Goal: Transaction & Acquisition: Purchase product/service

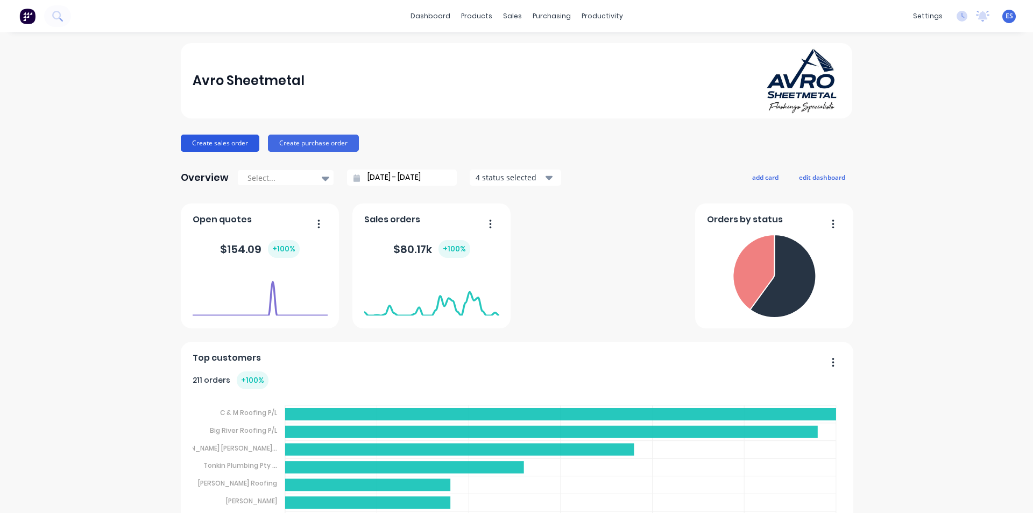
click at [204, 138] on button "Create sales order" at bounding box center [220, 143] width 79 height 17
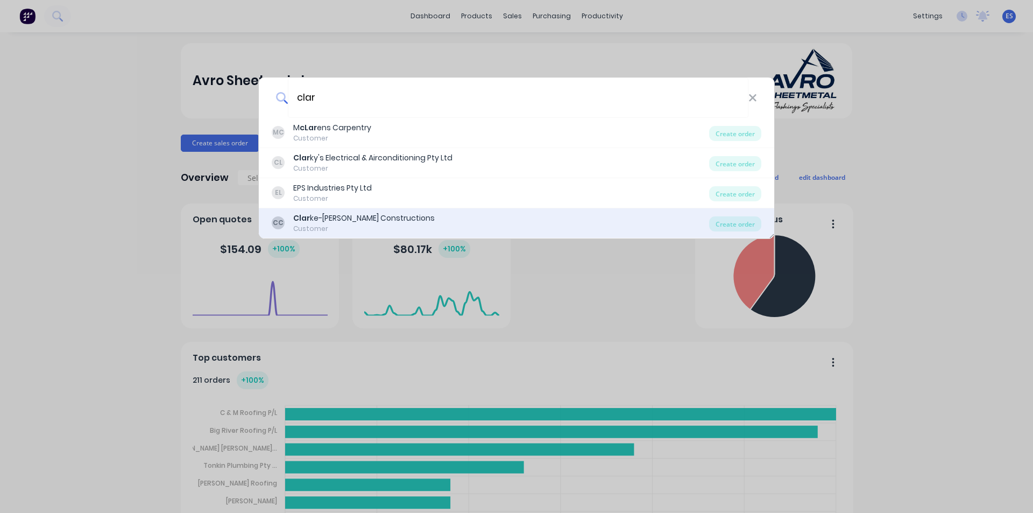
type input "clar"
click at [372, 225] on div "Customer" at bounding box center [364, 229] width 142 height 10
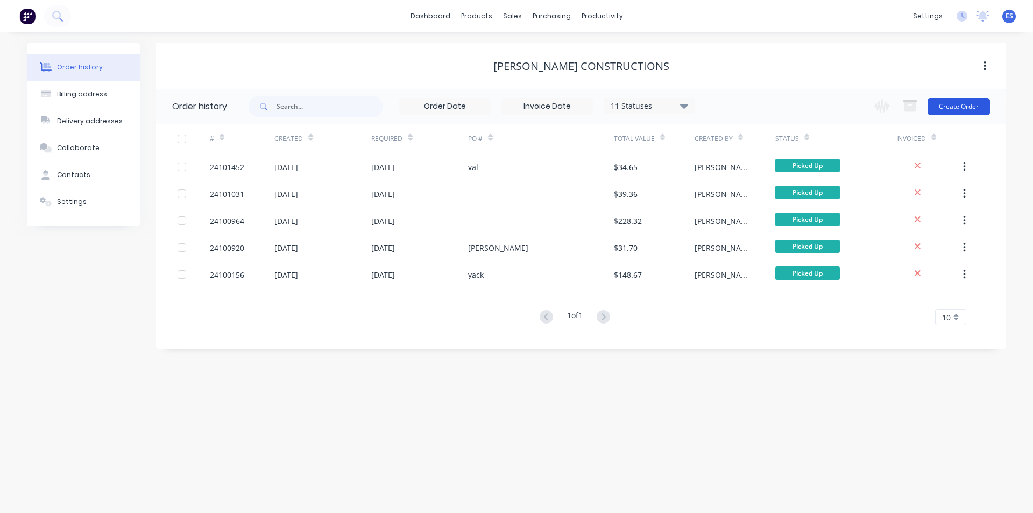
click at [945, 105] on button "Create Order" at bounding box center [959, 106] width 62 height 17
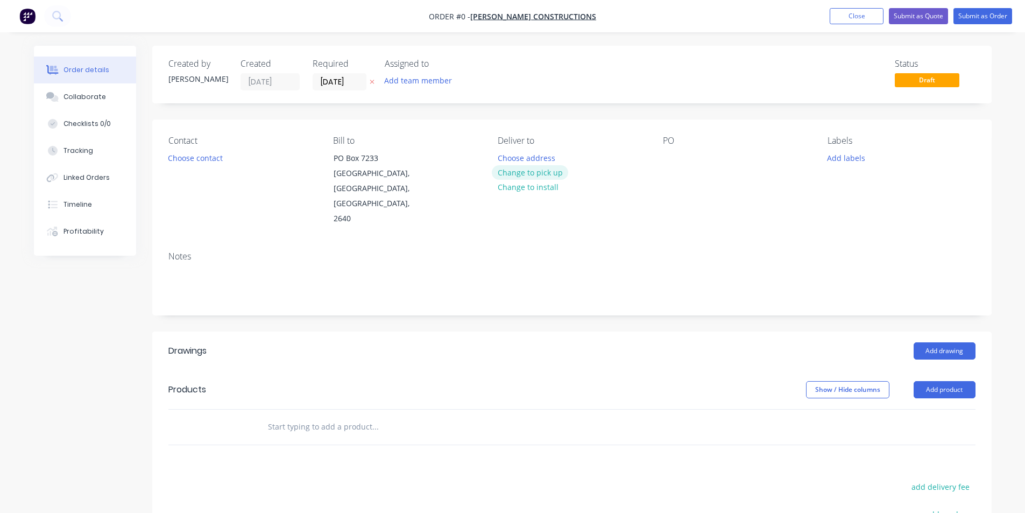
click at [533, 172] on button "Change to pick up" at bounding box center [530, 172] width 76 height 15
click at [210, 158] on button "Choose contact" at bounding box center [195, 157] width 66 height 15
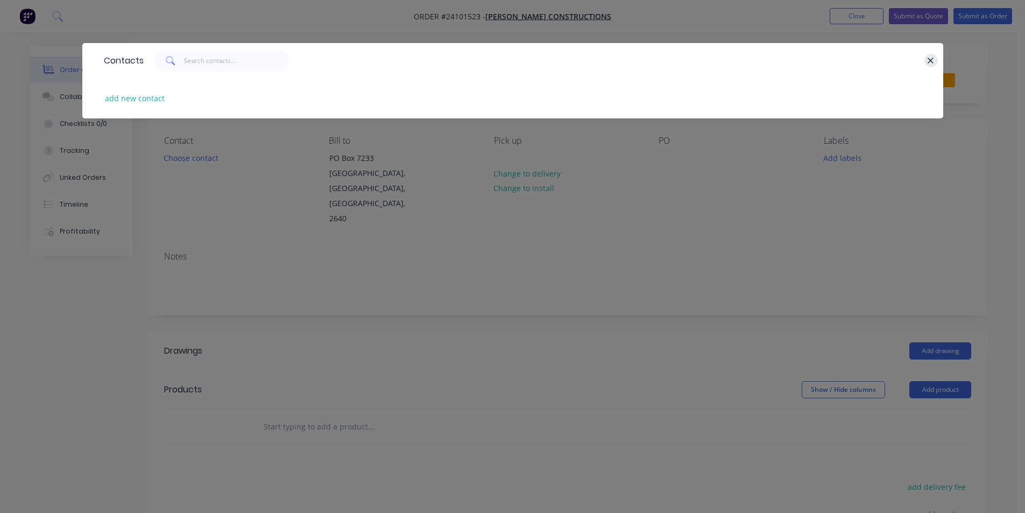
click at [931, 59] on icon "button" at bounding box center [930, 61] width 7 height 10
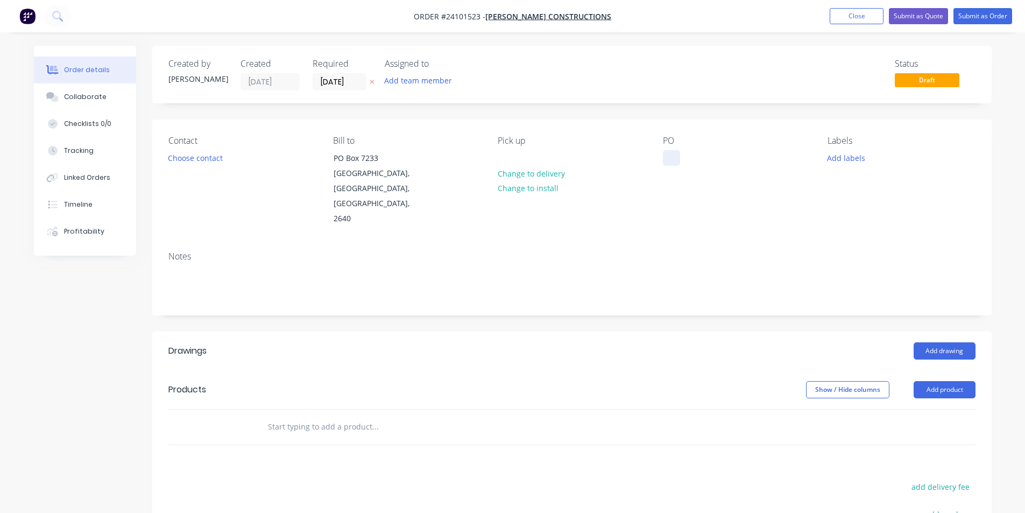
click at [678, 154] on div at bounding box center [671, 158] width 17 height 16
click at [675, 158] on div at bounding box center [671, 158] width 17 height 16
click at [960, 342] on button "Add drawing" at bounding box center [945, 350] width 62 height 17
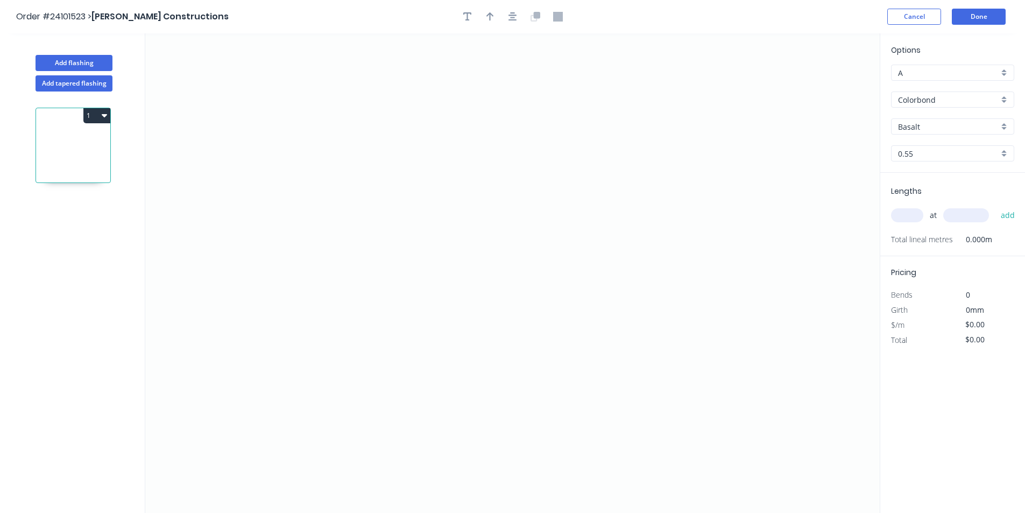
click at [927, 127] on input "Basalt" at bounding box center [948, 126] width 101 height 11
click at [929, 188] on div "Classic Cream" at bounding box center [953, 184] width 122 height 19
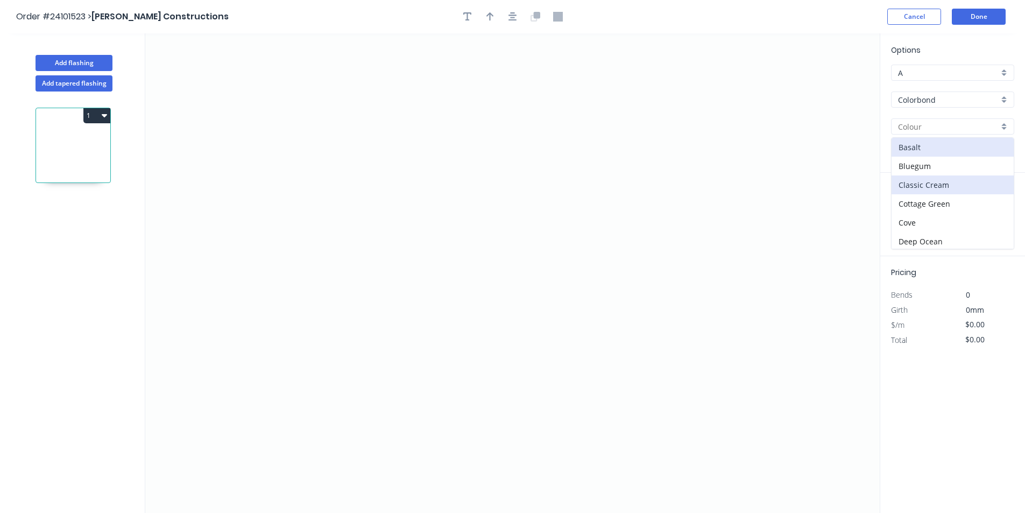
type input "Classic Cream"
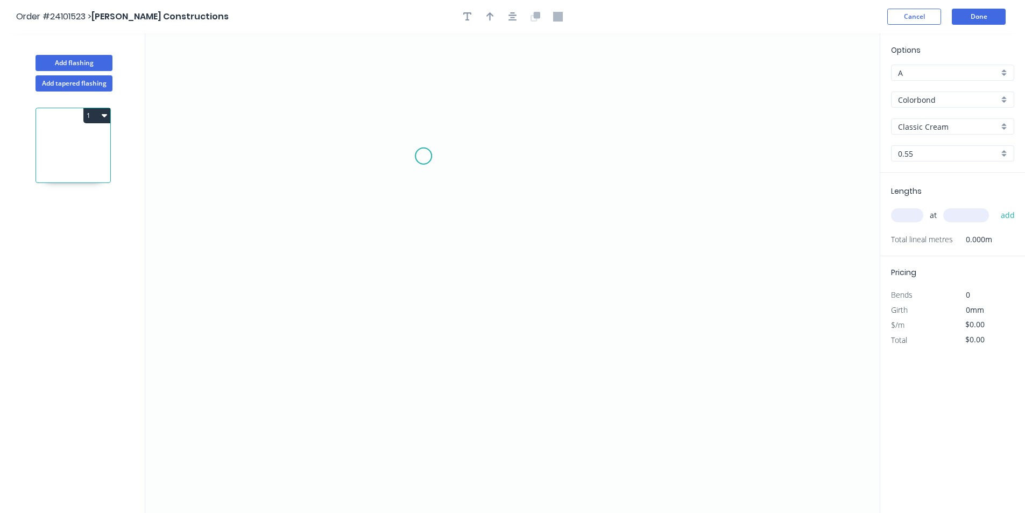
click at [423, 156] on icon "0" at bounding box center [512, 272] width 734 height 479
click at [421, 261] on icon "0" at bounding box center [512, 272] width 734 height 479
click at [558, 264] on icon "0 ?" at bounding box center [512, 272] width 734 height 479
click at [552, 154] on icon "0 ? ?" at bounding box center [512, 272] width 734 height 479
click at [552, 154] on circle at bounding box center [558, 154] width 16 height 16
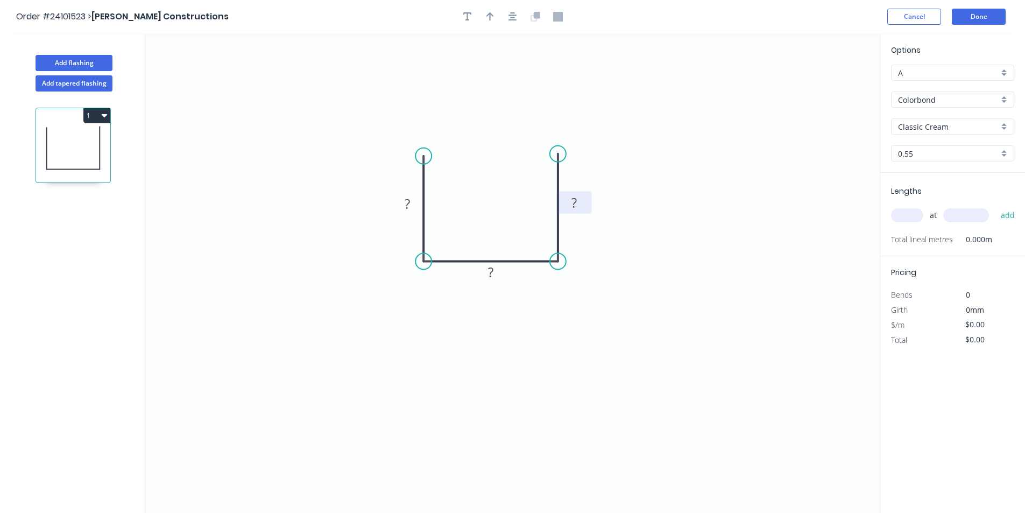
click at [580, 207] on rect at bounding box center [574, 203] width 22 height 15
click at [411, 196] on rect at bounding box center [407, 204] width 35 height 22
click at [412, 206] on rect at bounding box center [405, 205] width 22 height 15
click at [496, 268] on rect at bounding box center [491, 273] width 22 height 15
click at [909, 216] on input "text" at bounding box center [907, 215] width 32 height 14
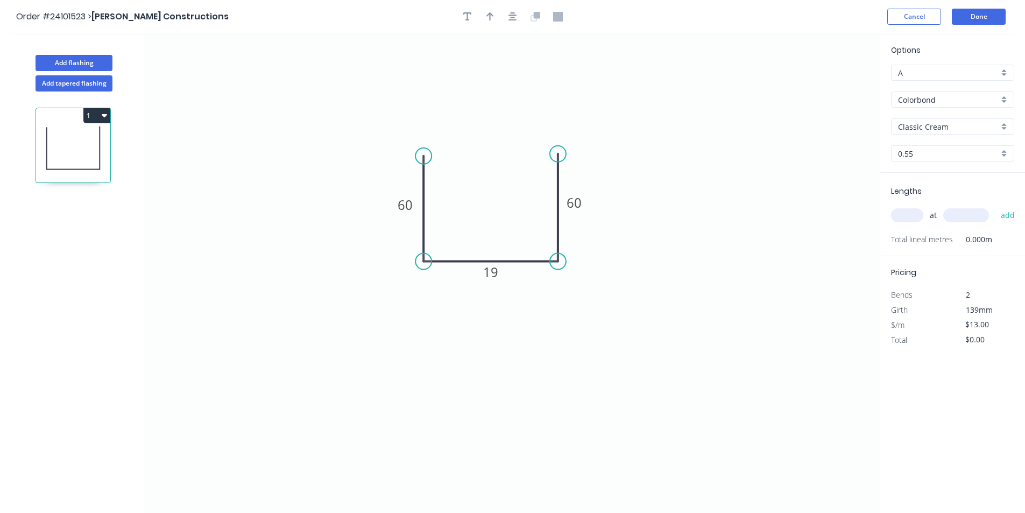
type input "$13.00"
type input "4"
click at [952, 215] on input "text" at bounding box center [966, 215] width 46 height 14
type input "3600"
click at [995, 206] on button "add" at bounding box center [1007, 215] width 25 height 18
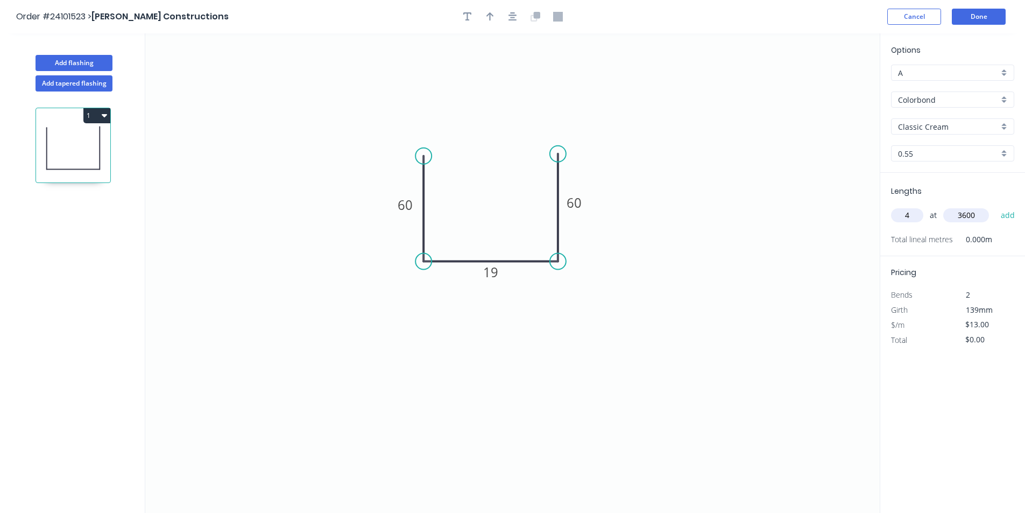
type input "$187.20"
click at [923, 72] on input "A" at bounding box center [948, 72] width 101 height 11
click at [919, 95] on div "A" at bounding box center [953, 93] width 122 height 19
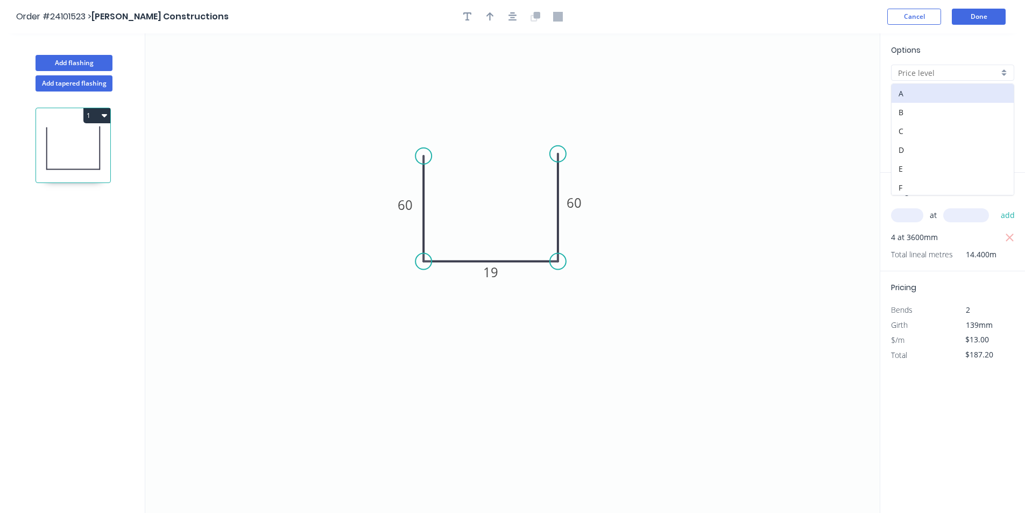
type input "A"
click at [986, 16] on button "Done" at bounding box center [979, 17] width 54 height 16
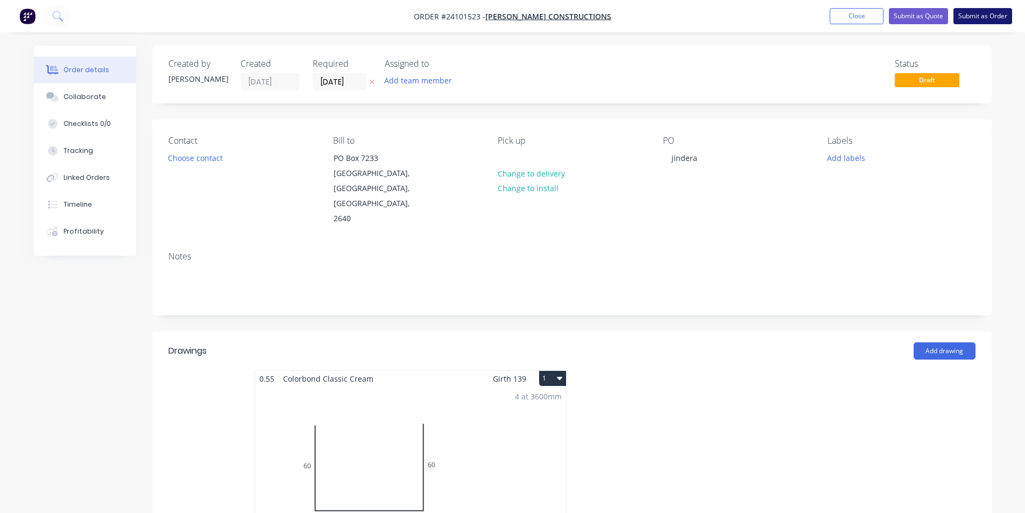
click at [984, 10] on button "Submit as Order" at bounding box center [982, 16] width 59 height 16
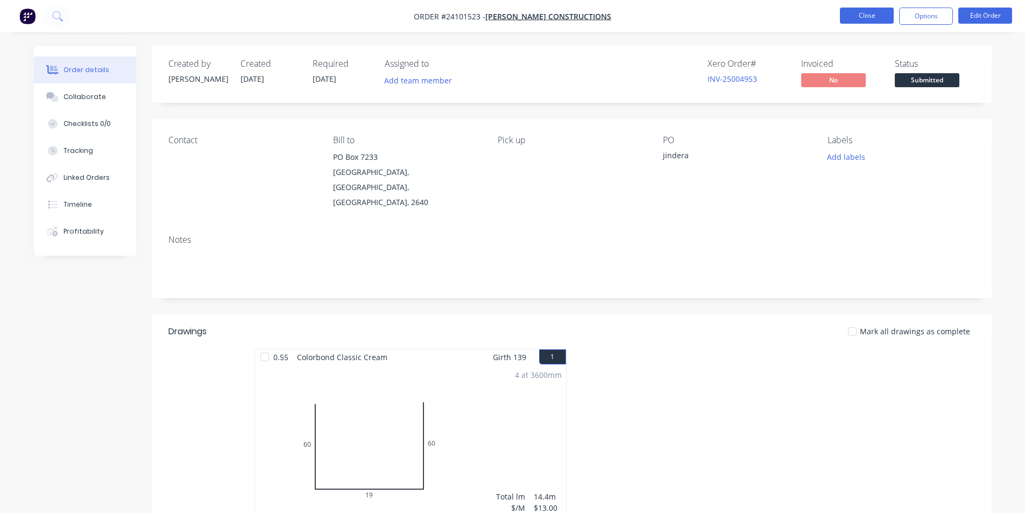
click at [884, 22] on button "Close" at bounding box center [867, 16] width 54 height 16
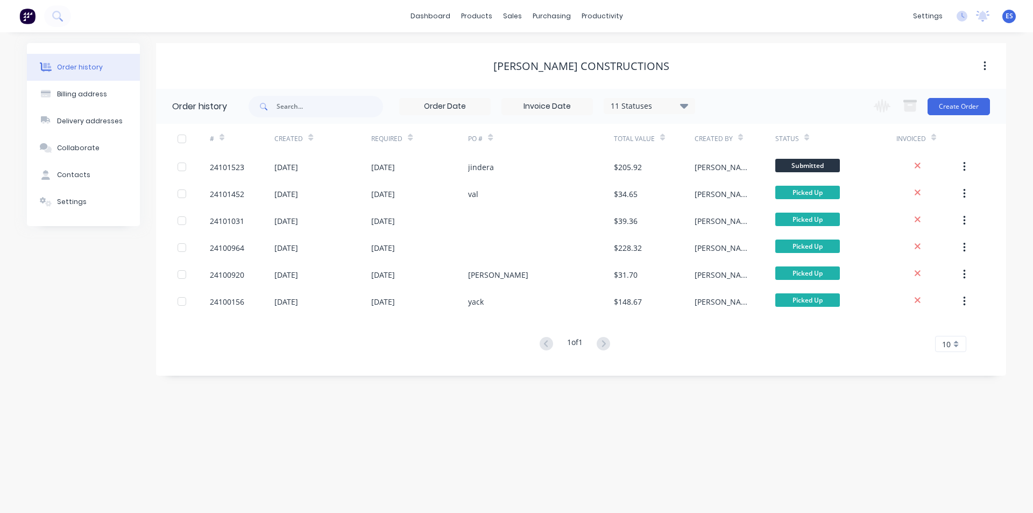
click at [24, 12] on img at bounding box center [27, 16] width 16 height 16
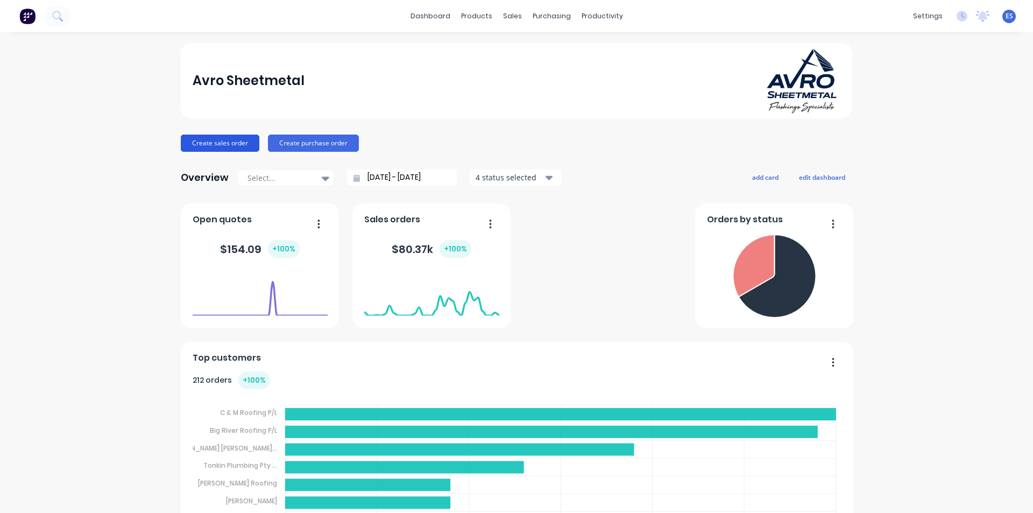
click at [231, 143] on button "Create sales order" at bounding box center [220, 143] width 79 height 17
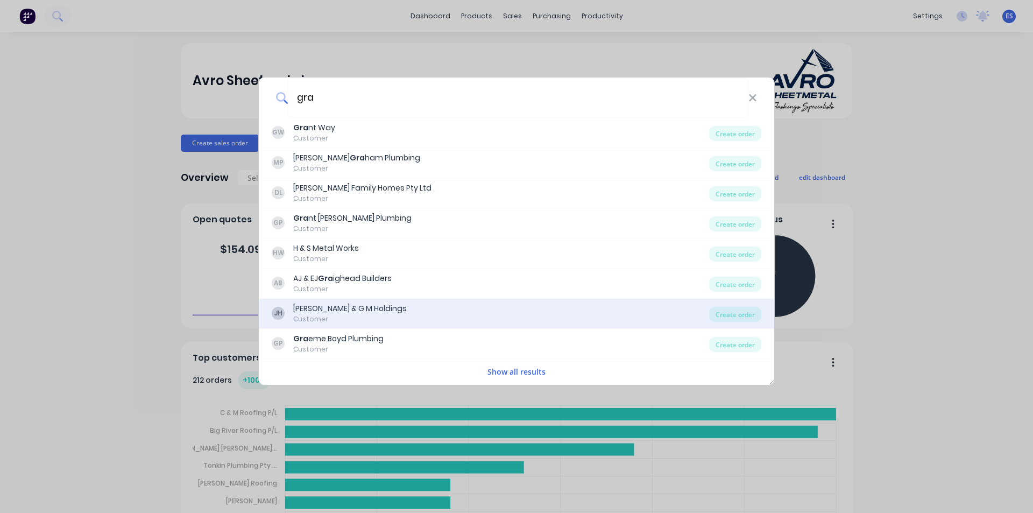
type input "gra"
click at [369, 314] on div "JH [PERSON_NAME] & G M Holdings Customer" at bounding box center [490, 313] width 437 height 21
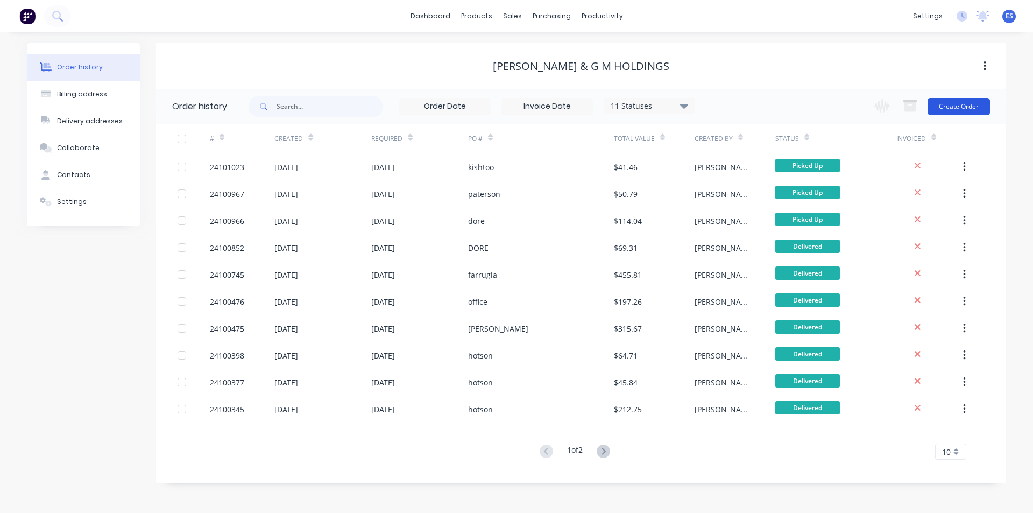
click at [938, 102] on button "Create Order" at bounding box center [959, 106] width 62 height 17
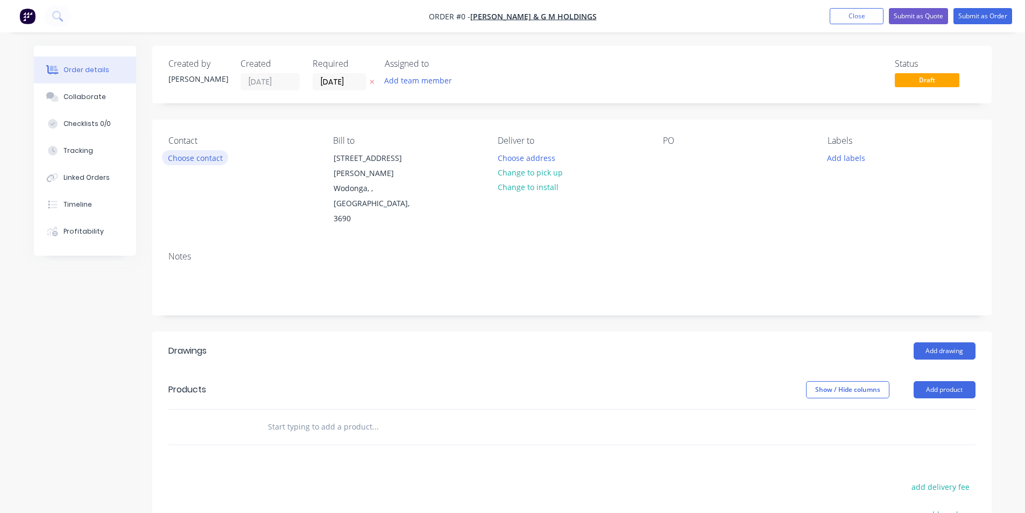
click at [199, 160] on button "Choose contact" at bounding box center [195, 157] width 66 height 15
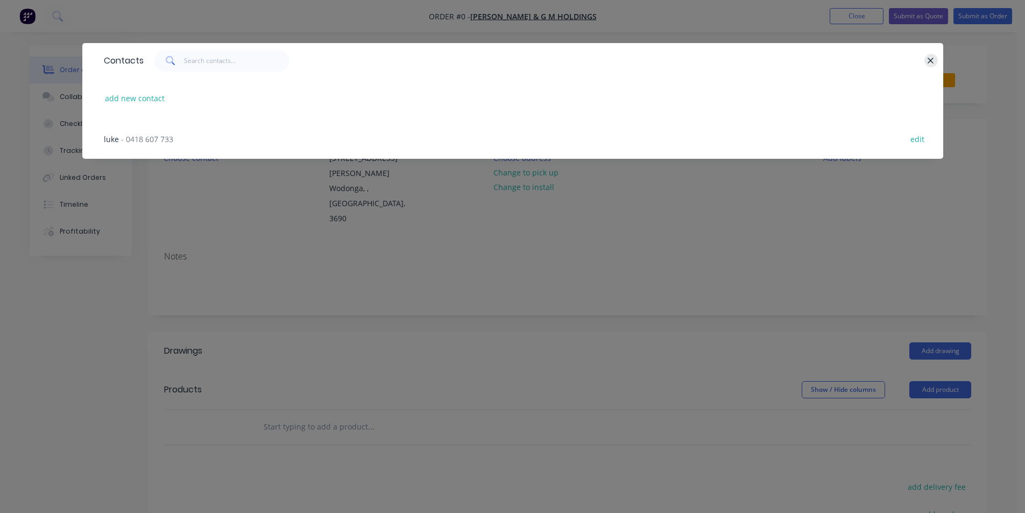
click at [930, 59] on icon "button" at bounding box center [931, 61] width 6 height 6
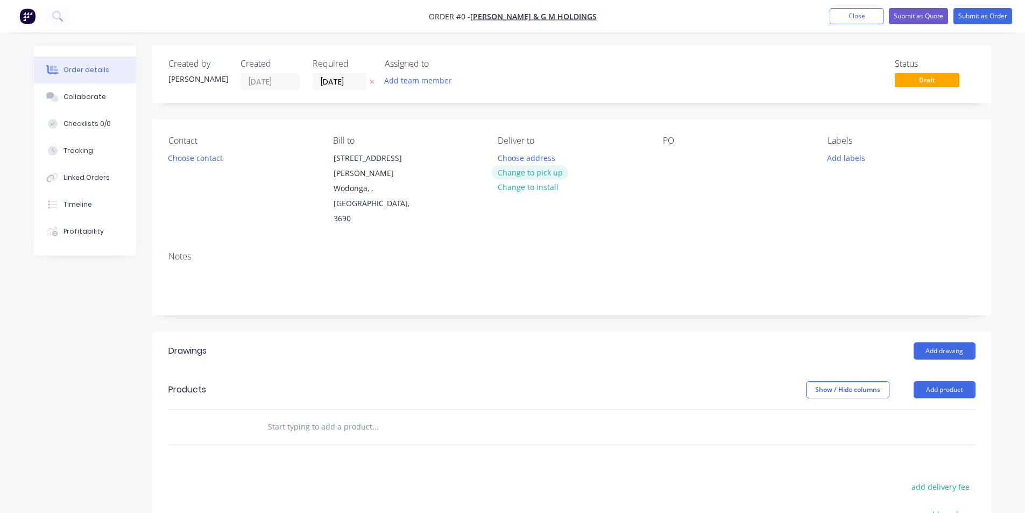
click at [558, 170] on button "Change to pick up" at bounding box center [530, 172] width 76 height 15
click at [681, 157] on div "PO" at bounding box center [736, 181] width 147 height 91
click at [669, 158] on div at bounding box center [671, 158] width 17 height 16
click at [936, 342] on button "Add drawing" at bounding box center [945, 350] width 62 height 17
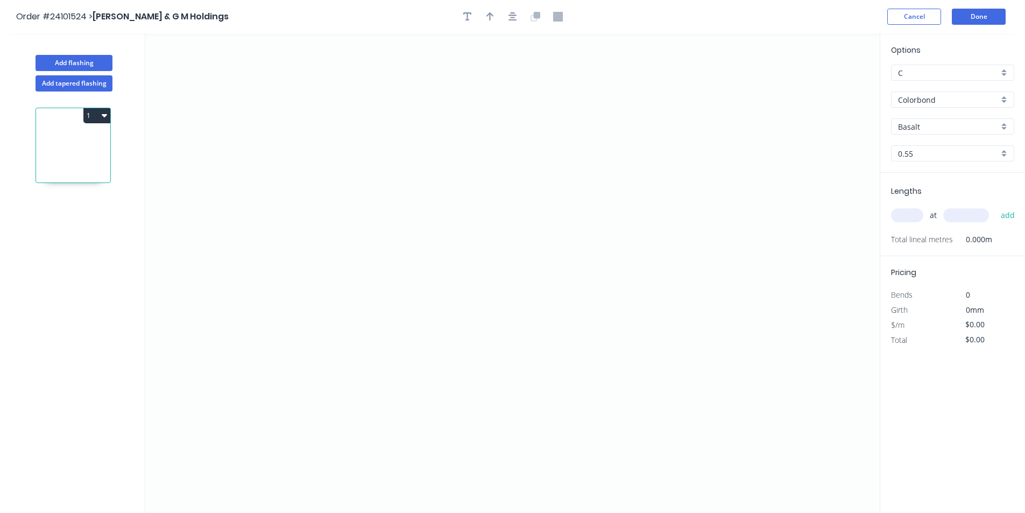
click at [935, 130] on input "Basalt" at bounding box center [948, 126] width 101 height 11
click at [939, 144] on div "Pale Eucalypt" at bounding box center [953, 147] width 122 height 19
type input "Pale Eucalypt"
click at [400, 165] on icon "0" at bounding box center [512, 272] width 734 height 479
click at [380, 181] on icon "0" at bounding box center [512, 272] width 734 height 479
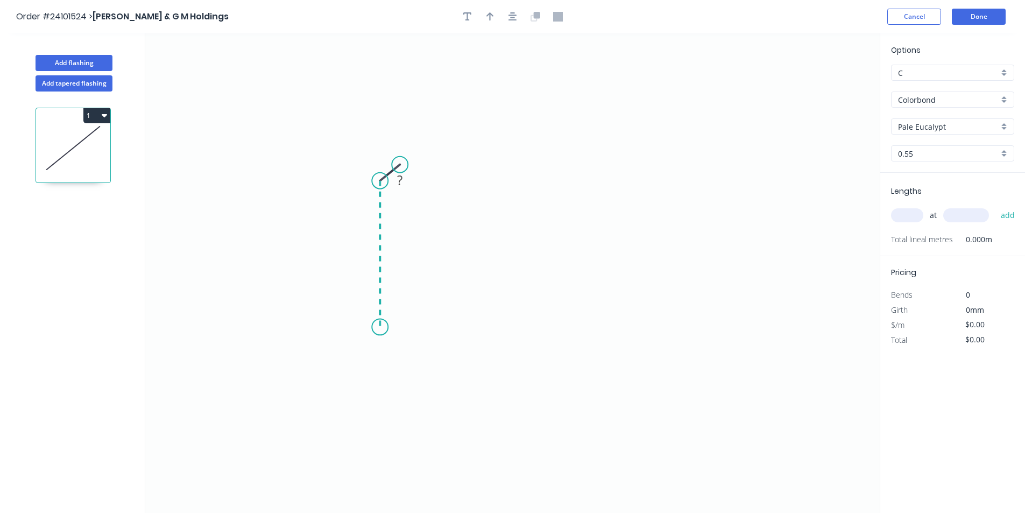
click at [390, 327] on icon "0 ?" at bounding box center [512, 272] width 734 height 479
click at [583, 331] on icon "0 ? ? ? º" at bounding box center [512, 272] width 734 height 479
click at [605, 309] on icon "0 ? ? ? ? º" at bounding box center [512, 272] width 734 height 479
click at [602, 325] on tspan "?" at bounding box center [604, 325] width 5 height 18
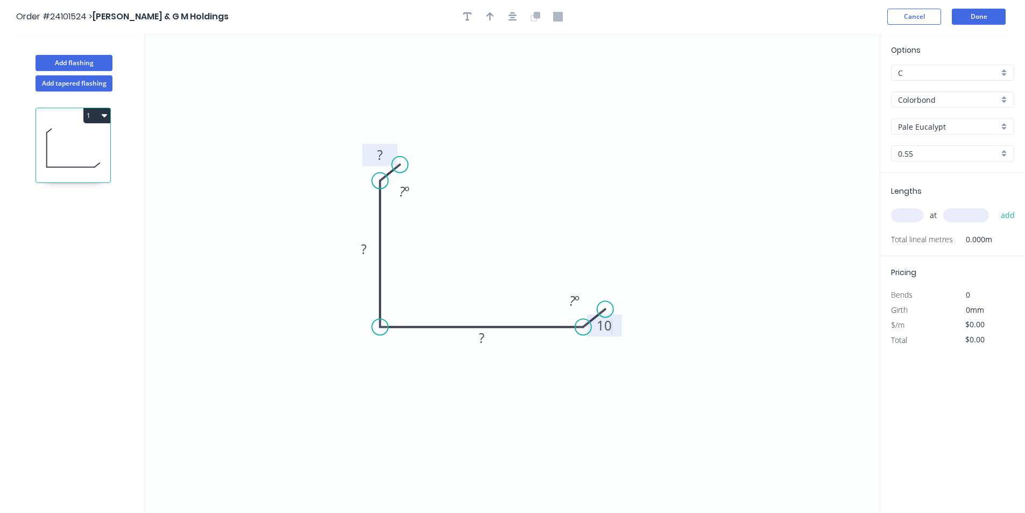
click at [383, 148] on rect at bounding box center [379, 155] width 35 height 22
click at [383, 151] on rect at bounding box center [380, 155] width 22 height 15
click at [367, 247] on rect at bounding box center [364, 249] width 22 height 15
click at [494, 342] on rect at bounding box center [481, 338] width 35 height 22
click at [486, 340] on rect at bounding box center [482, 338] width 22 height 15
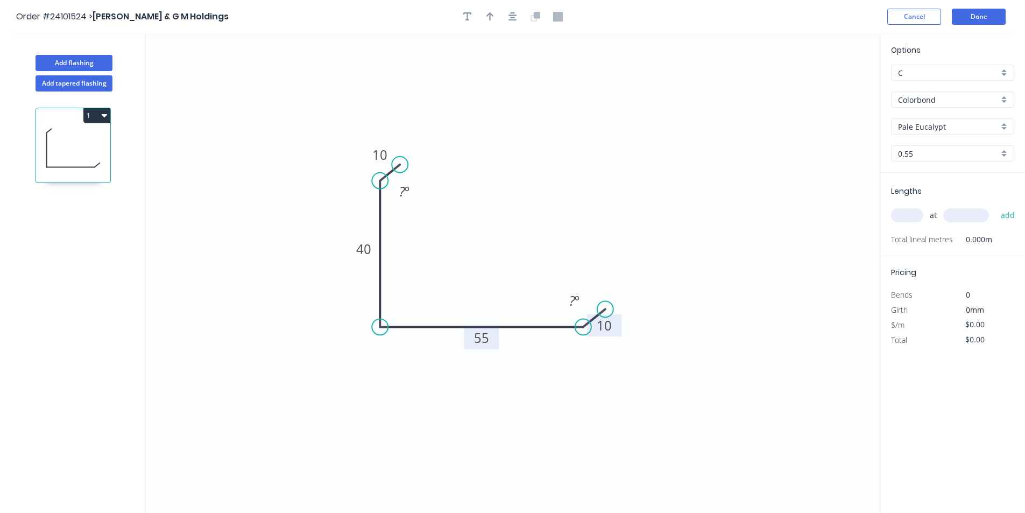
click at [909, 216] on input "text" at bounding box center [907, 215] width 32 height 14
type input "$9.62"
type input "1"
click at [956, 213] on input "text" at bounding box center [966, 215] width 46 height 14
type input "2450"
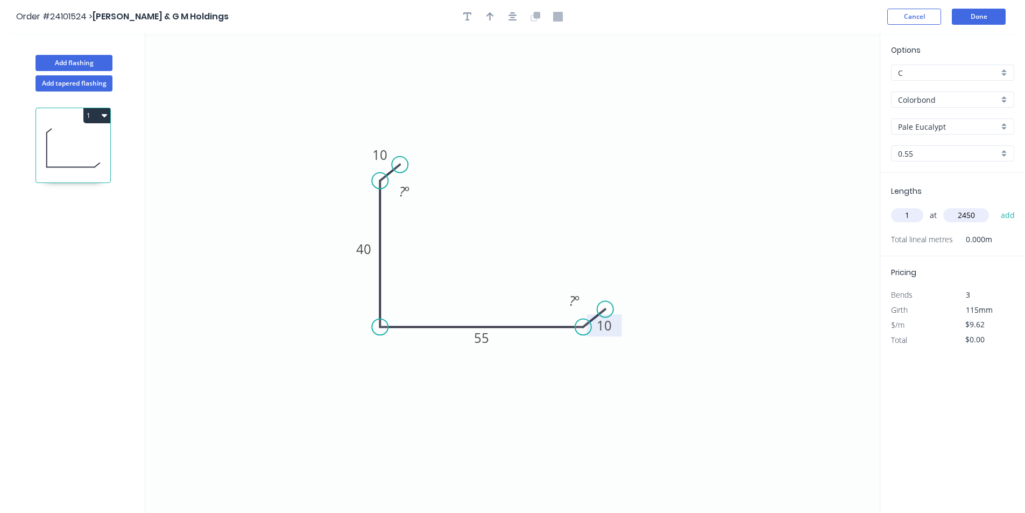
click at [995, 206] on button "add" at bounding box center [1007, 215] width 25 height 18
type input "$23.57"
click at [1000, 20] on button "Done" at bounding box center [979, 17] width 54 height 16
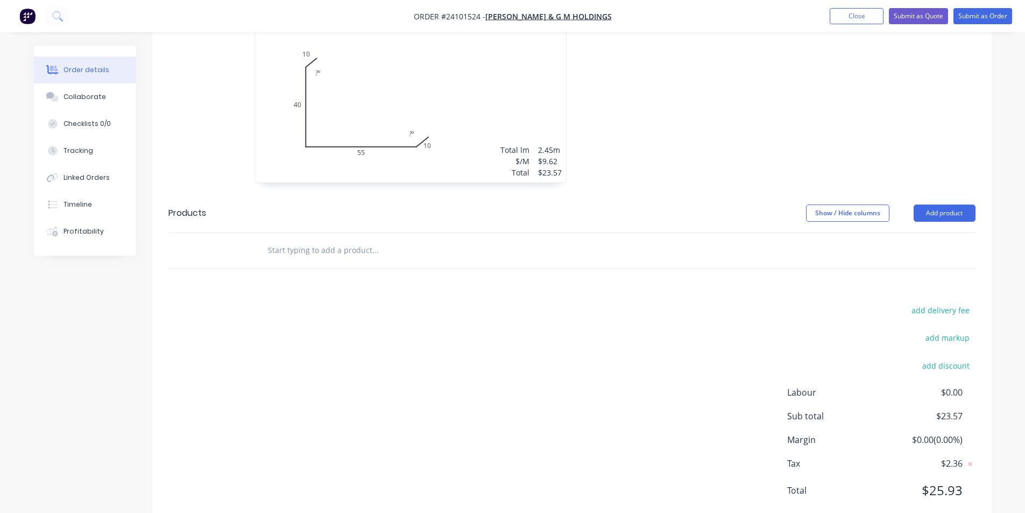
scroll to position [260, 0]
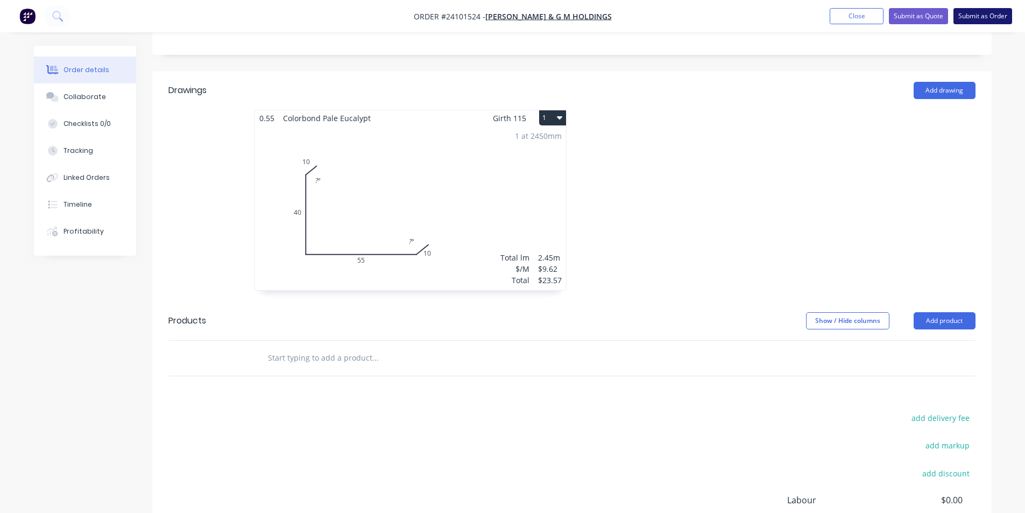
click at [986, 16] on button "Submit as Order" at bounding box center [982, 16] width 59 height 16
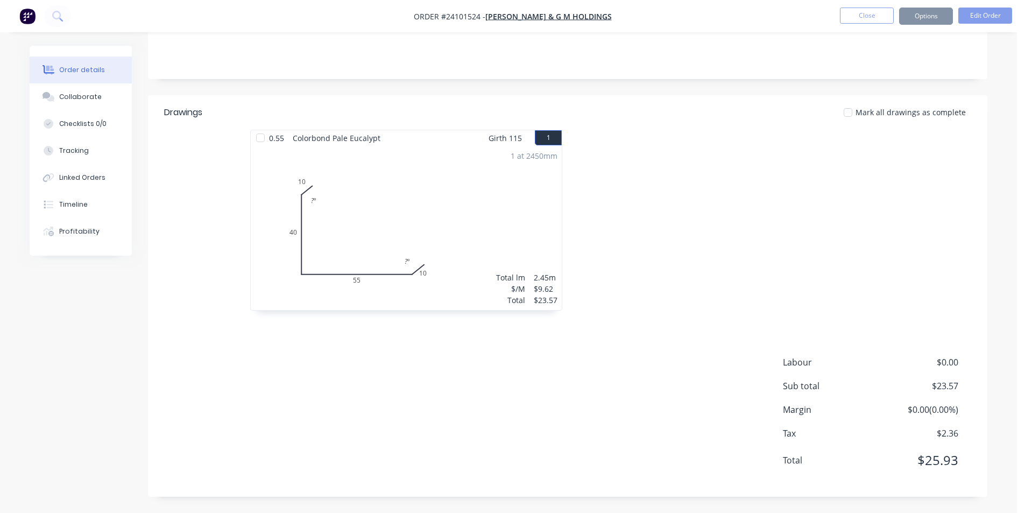
scroll to position [0, 0]
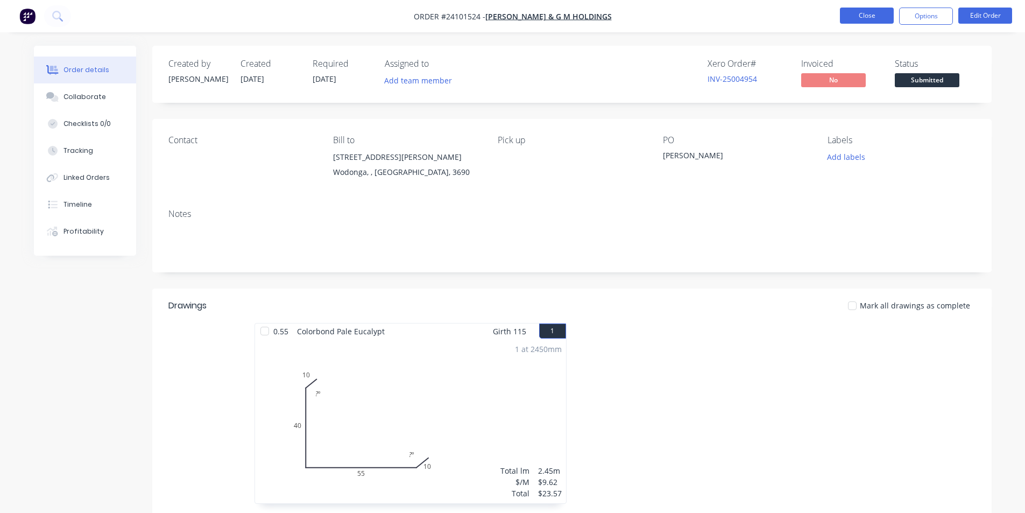
click at [876, 16] on button "Close" at bounding box center [867, 16] width 54 height 16
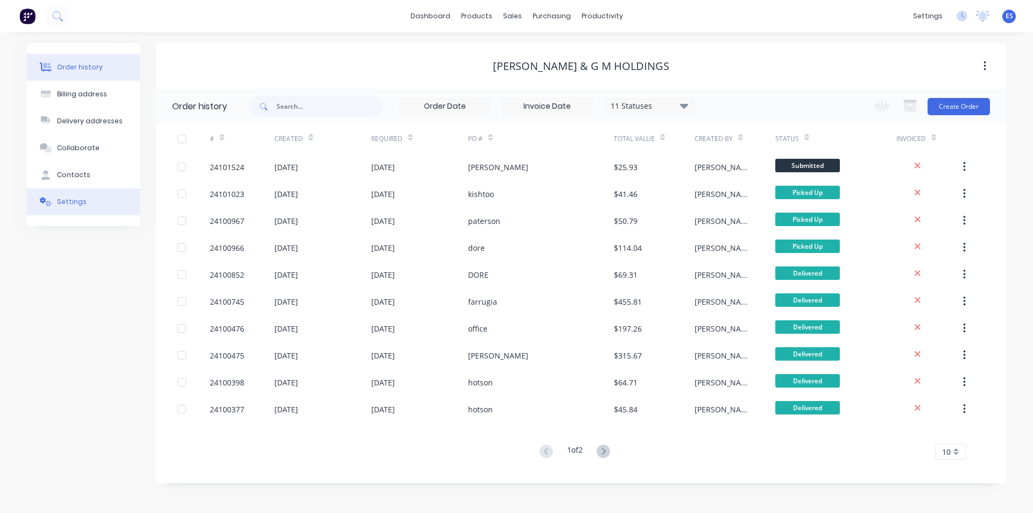
click at [69, 196] on button "Settings" at bounding box center [83, 201] width 113 height 27
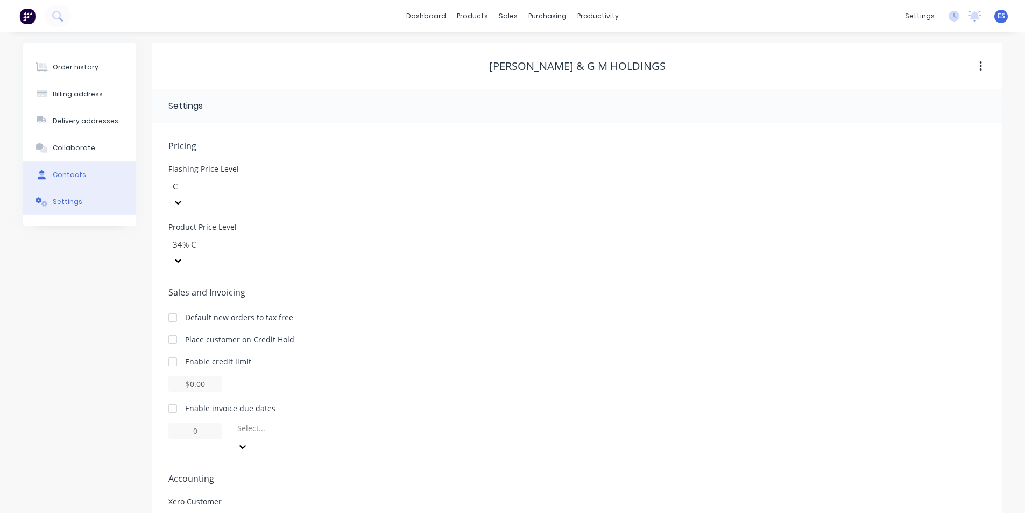
click at [74, 180] on button "Contacts" at bounding box center [79, 174] width 113 height 27
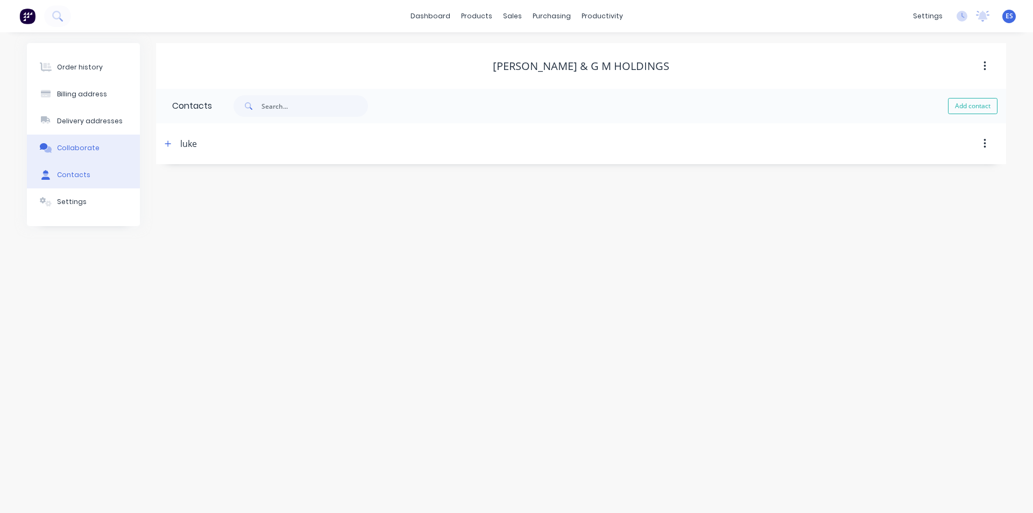
click at [85, 147] on div "Collaborate" at bounding box center [78, 148] width 43 height 10
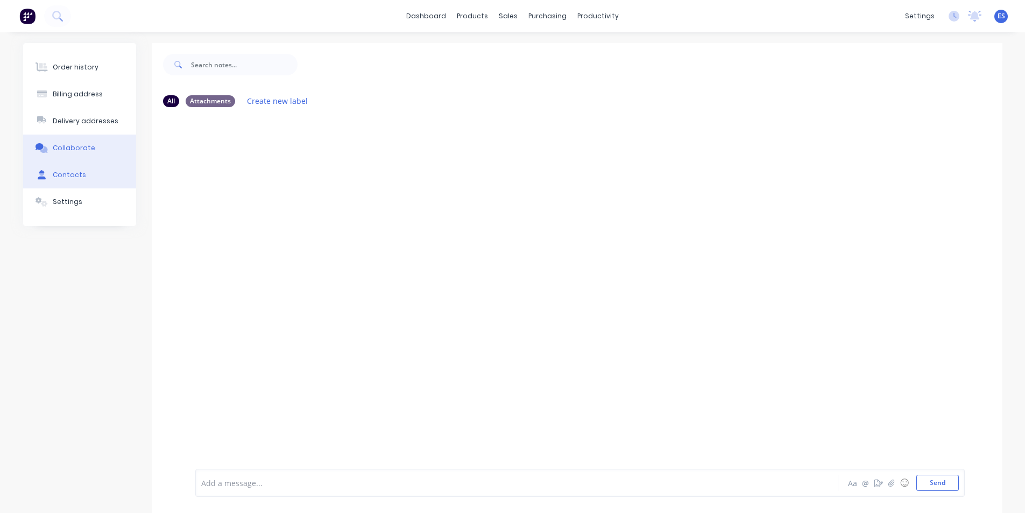
click at [81, 187] on button "Contacts" at bounding box center [79, 174] width 113 height 27
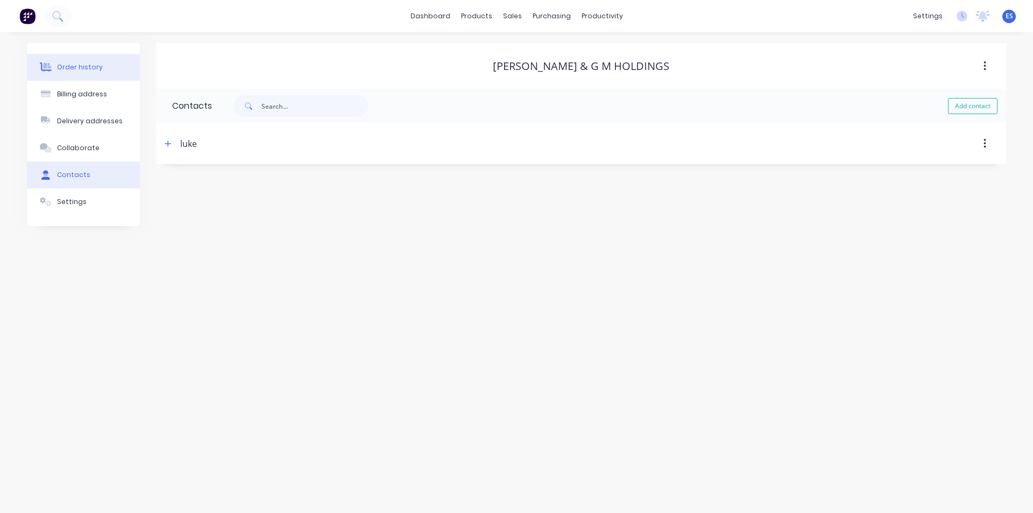
click at [103, 73] on button "Order history" at bounding box center [83, 67] width 113 height 27
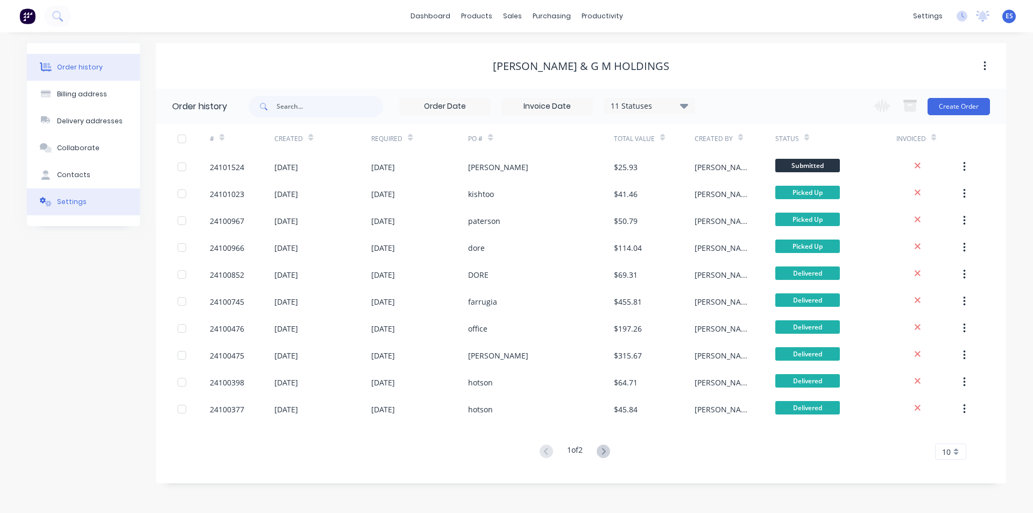
click at [80, 210] on button "Settings" at bounding box center [83, 201] width 113 height 27
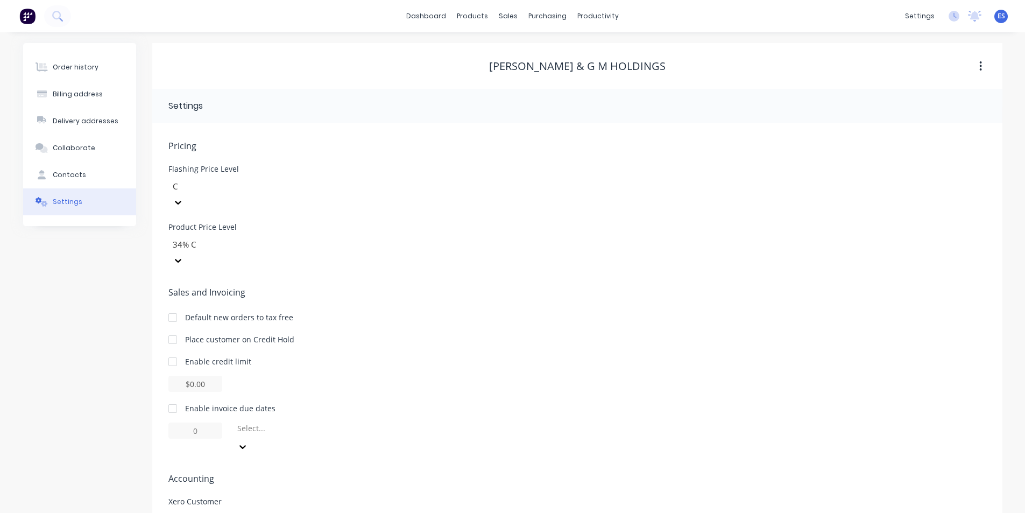
click at [230, 188] on div at bounding box center [249, 186] width 155 height 13
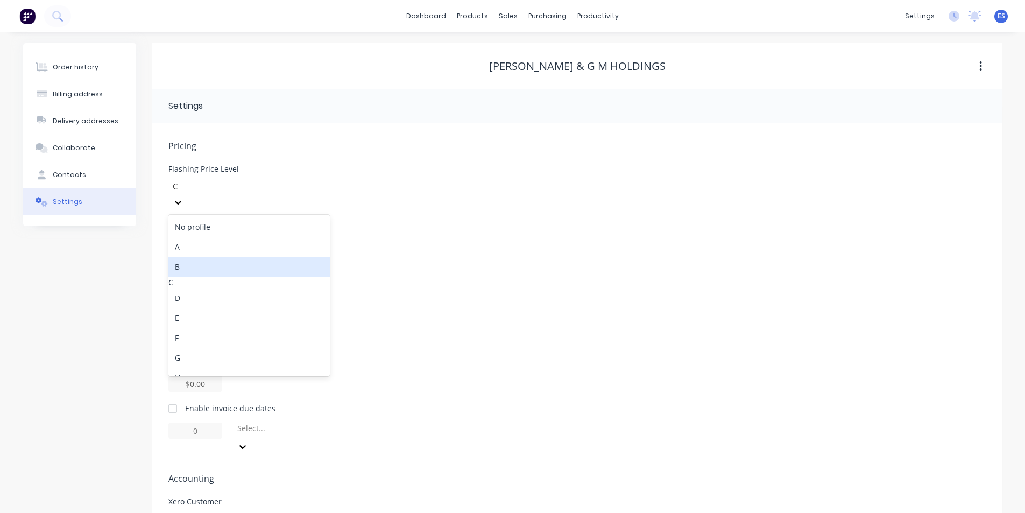
click at [215, 257] on div "B" at bounding box center [248, 267] width 161 height 20
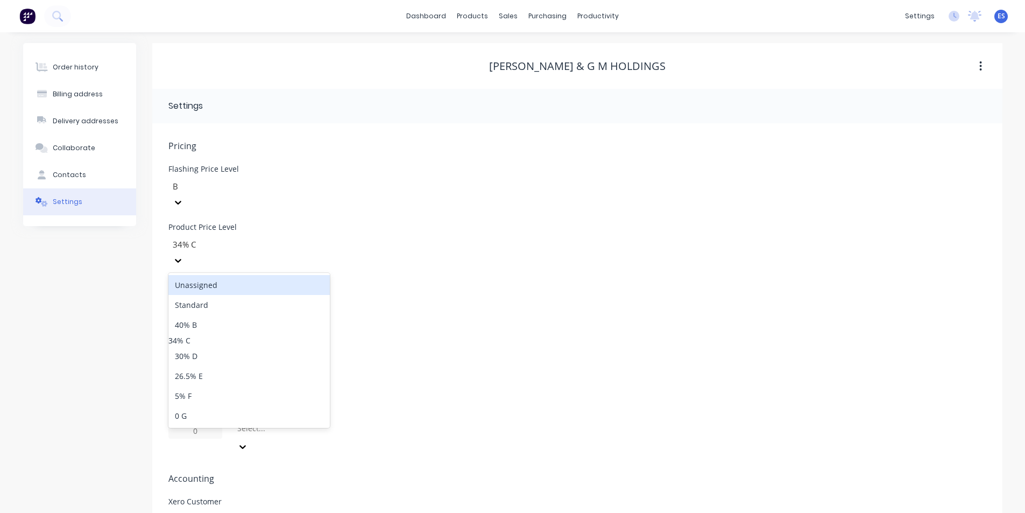
click at [221, 238] on div at bounding box center [249, 244] width 155 height 13
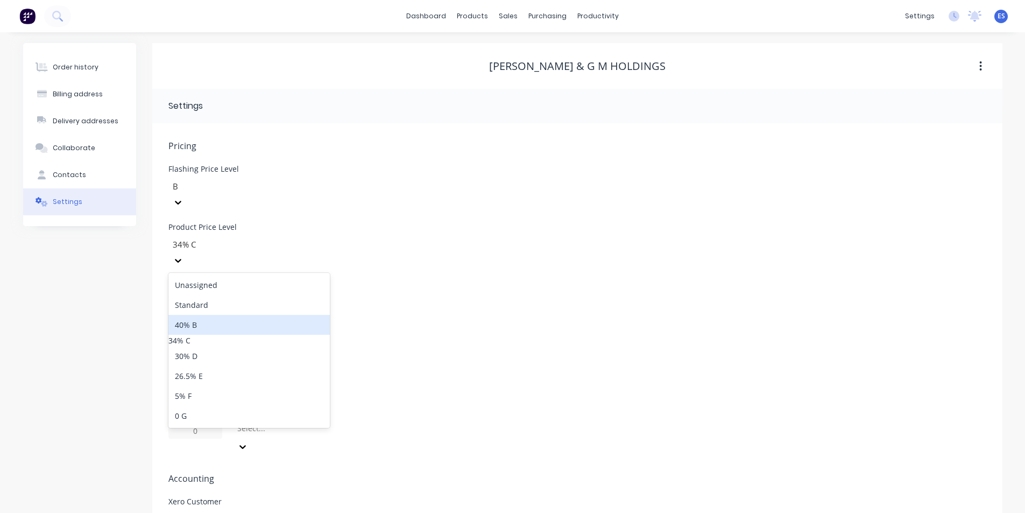
click at [200, 315] on div "40% B" at bounding box center [248, 325] width 161 height 20
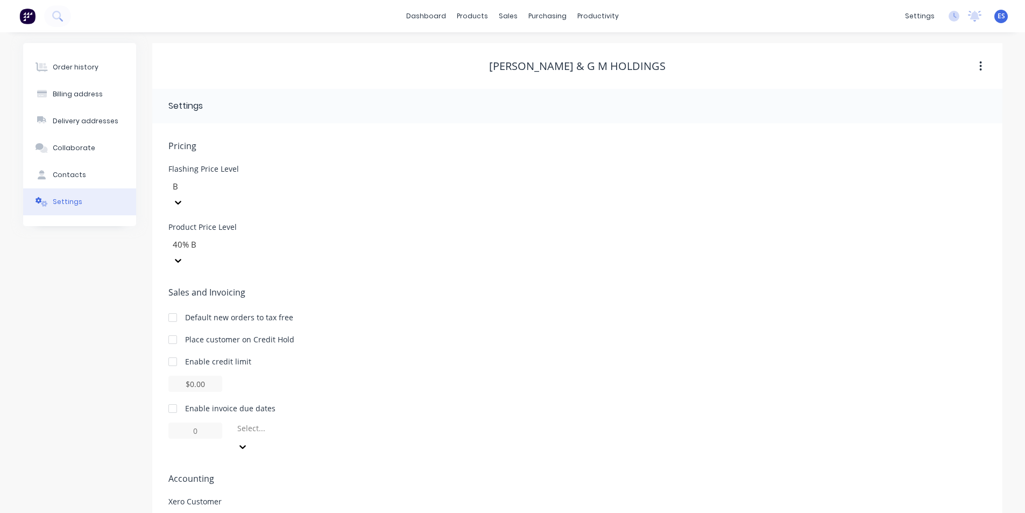
click at [478, 170] on div "Flashing Price Level B" at bounding box center [577, 187] width 818 height 45
click at [55, 67] on div "Order history" at bounding box center [76, 67] width 46 height 10
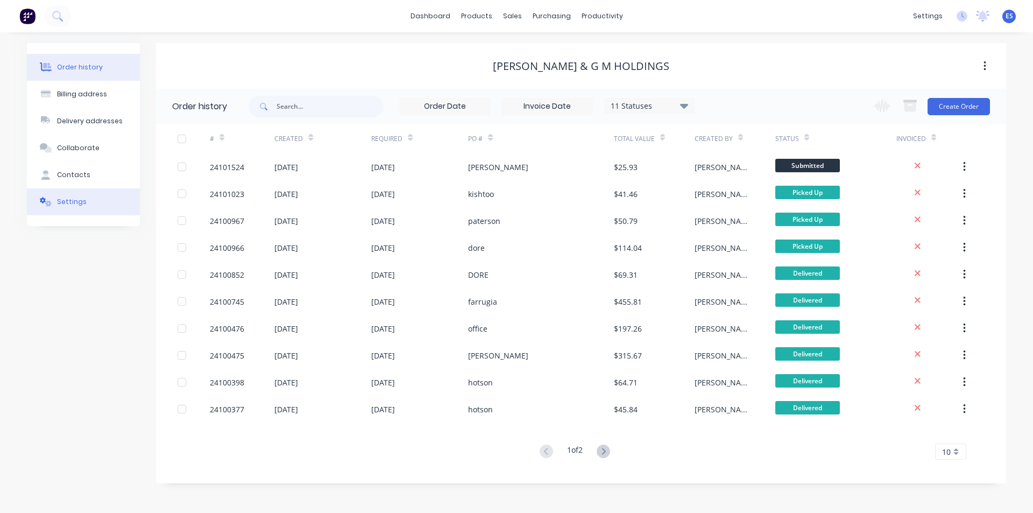
click at [73, 201] on div "Settings" at bounding box center [72, 202] width 30 height 10
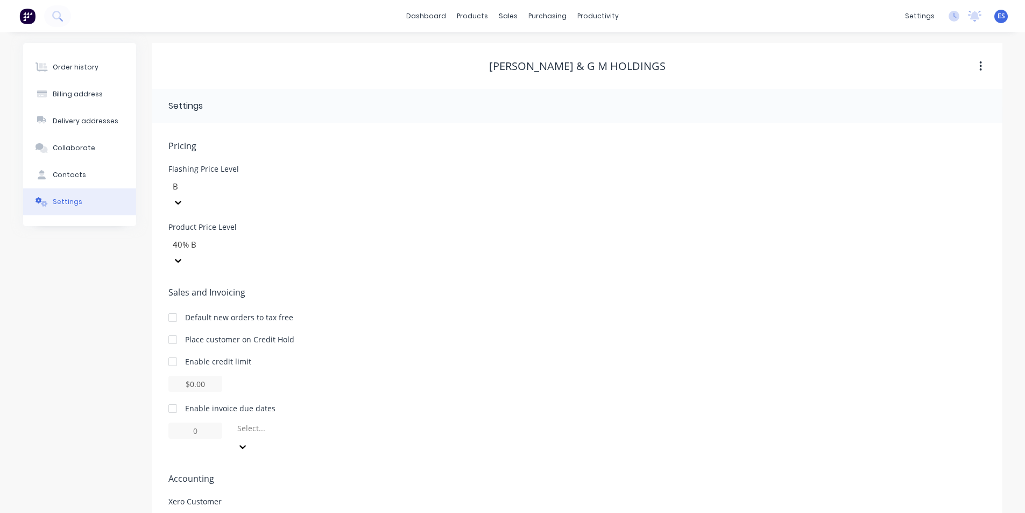
click at [25, 15] on img at bounding box center [27, 16] width 16 height 16
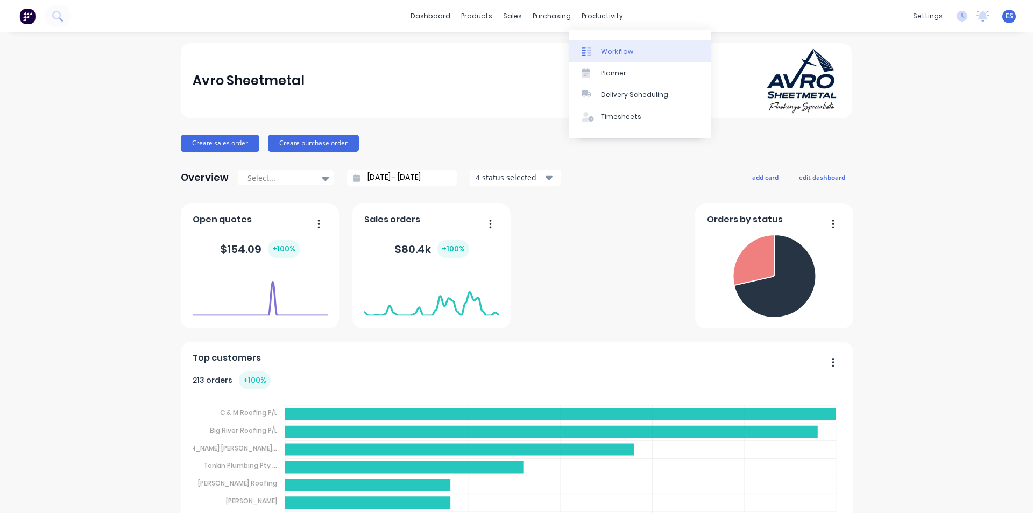
click at [614, 47] on div "Workflow" at bounding box center [617, 52] width 32 height 10
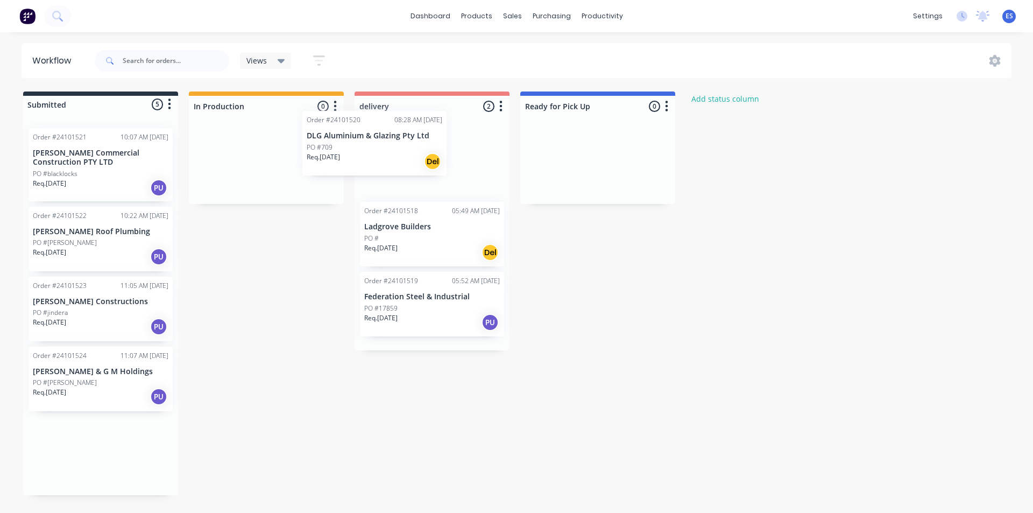
drag, startPoint x: 95, startPoint y: 185, endPoint x: 416, endPoint y: 173, distance: 321.4
click at [416, 173] on div "Submitted 5 Status colour #273444 hex #273444 Save Cancel Summaries Total order…" at bounding box center [499, 293] width 1014 height 404
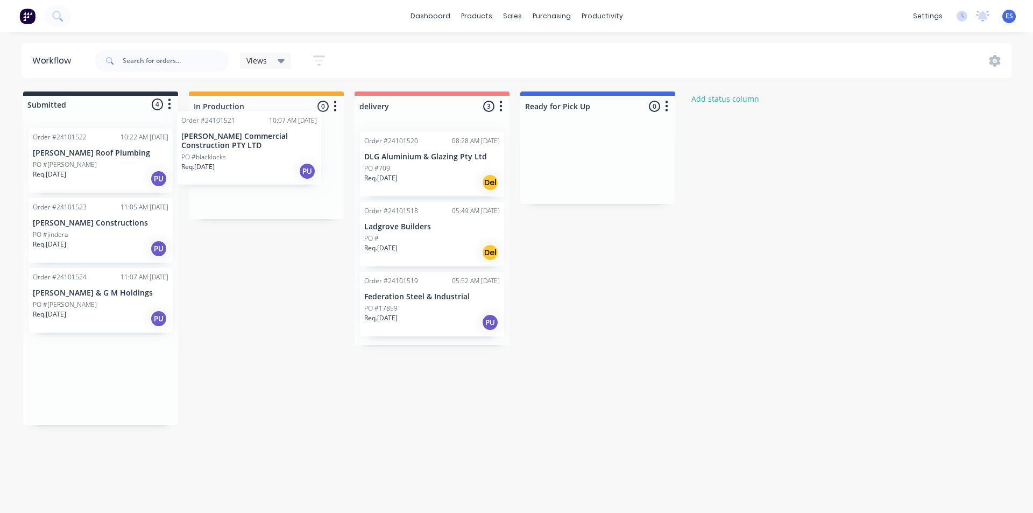
drag, startPoint x: 96, startPoint y: 189, endPoint x: 250, endPoint y: 172, distance: 154.8
click at [250, 172] on div "Submitted 4 Status colour #273444 hex #273444 Save Cancel Summaries Total order…" at bounding box center [499, 258] width 1014 height 334
drag, startPoint x: 114, startPoint y: 174, endPoint x: 258, endPoint y: 160, distance: 144.8
click at [258, 160] on div "Submitted 3 Status colour #273444 hex #273444 Save Cancel Summaries Total order…" at bounding box center [499, 218] width 1014 height 255
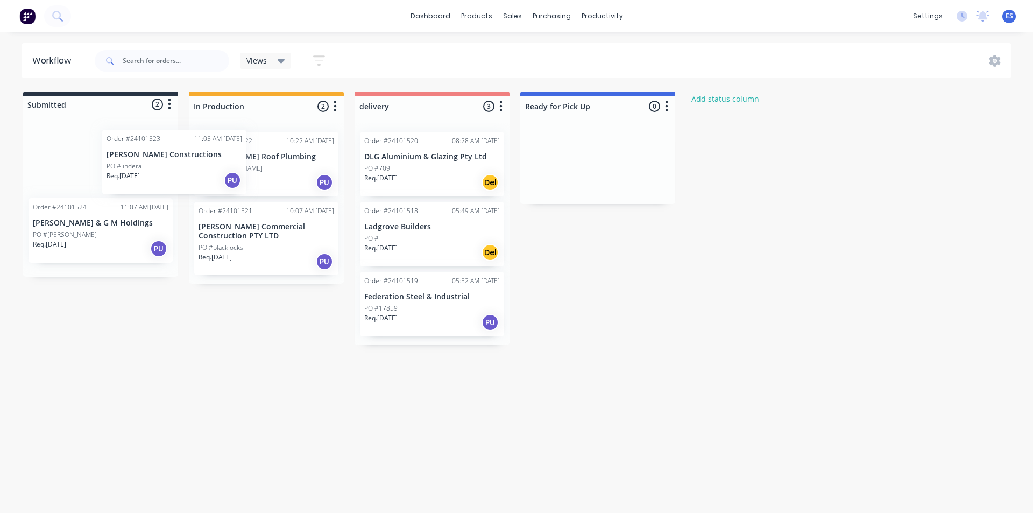
drag, startPoint x: 82, startPoint y: 161, endPoint x: 220, endPoint y: 161, distance: 137.7
click at [221, 161] on div "Submitted 2 Status colour #273444 hex #273444 Save Cancel Summaries Total order…" at bounding box center [499, 217] width 1014 height 253
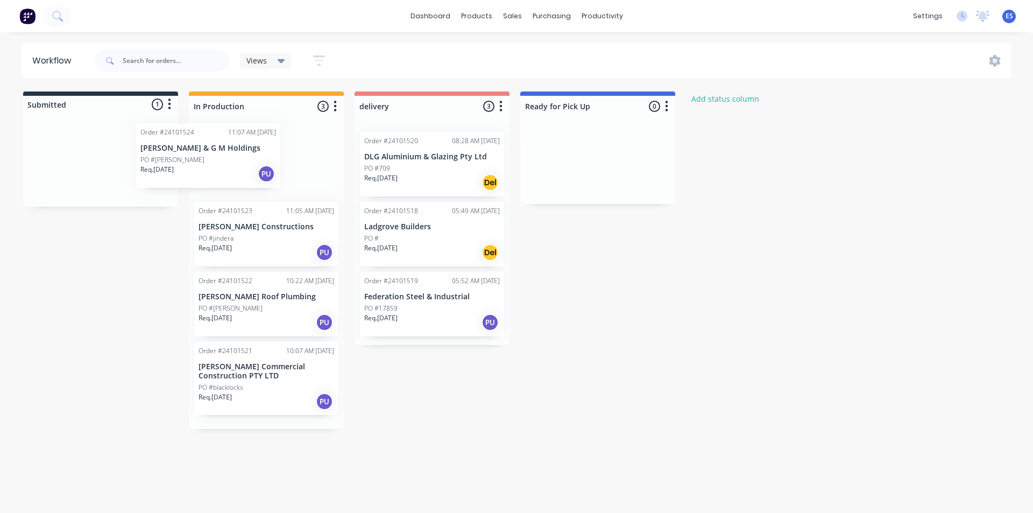
drag, startPoint x: 90, startPoint y: 176, endPoint x: 208, endPoint y: 172, distance: 117.9
click at [208, 172] on div "Submitted 1 Status colour #273444 hex #273444 Save Cancel Summaries Total order…" at bounding box center [499, 259] width 1014 height 337
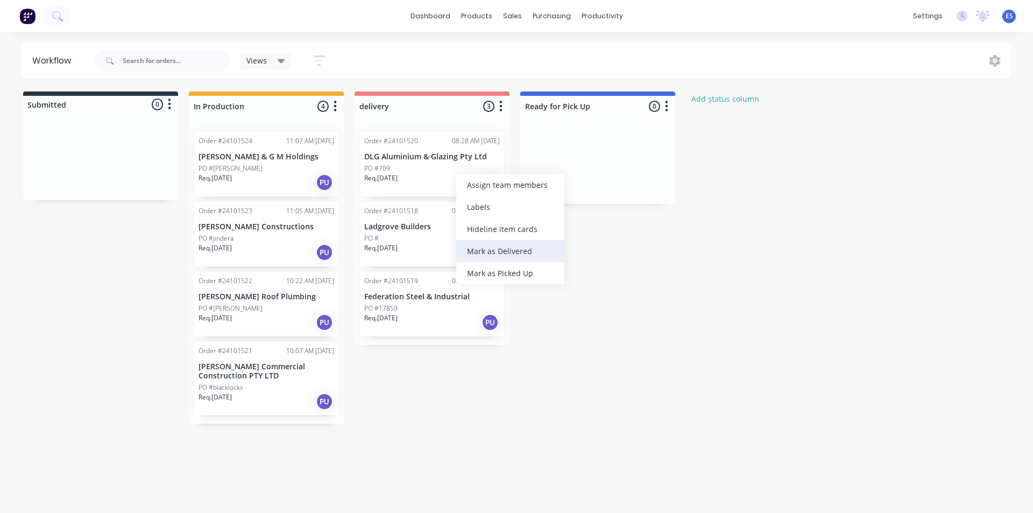
click at [507, 251] on div "Mark as Delivered" at bounding box center [510, 251] width 108 height 22
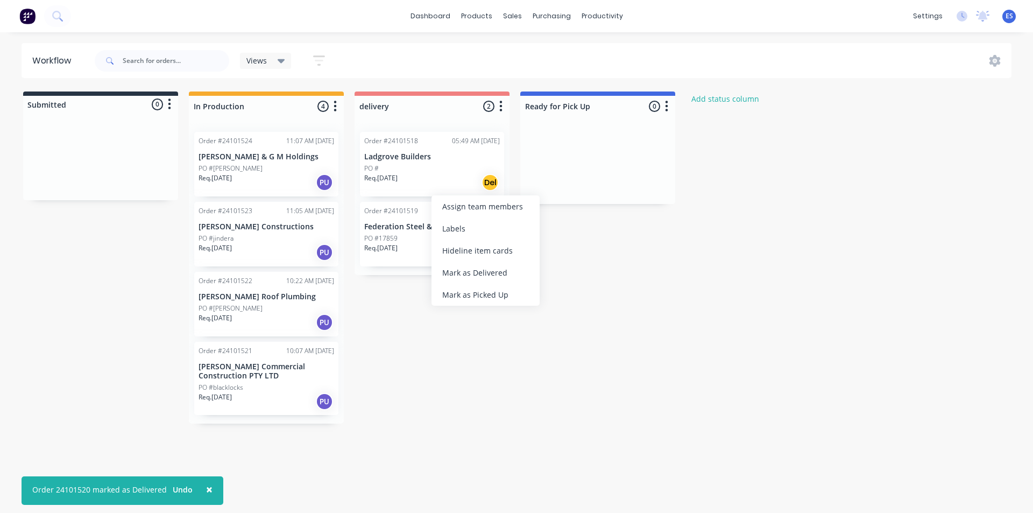
click at [474, 270] on div "Mark as Delivered" at bounding box center [486, 272] width 108 height 22
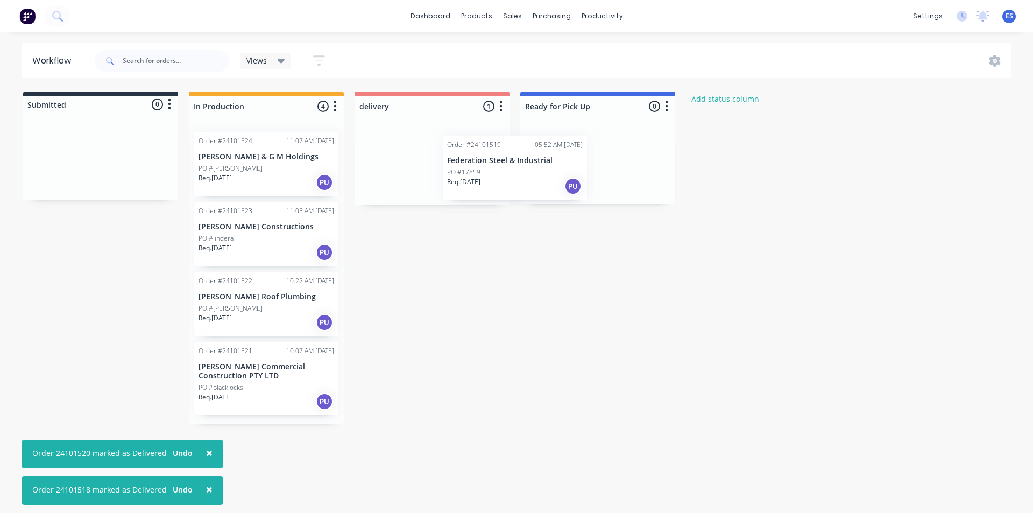
drag, startPoint x: 429, startPoint y: 178, endPoint x: 590, endPoint y: 182, distance: 161.5
click at [590, 182] on div "Submitted 0 Status colour #273444 hex #273444 Save Cancel Summaries Total order…" at bounding box center [499, 257] width 1014 height 332
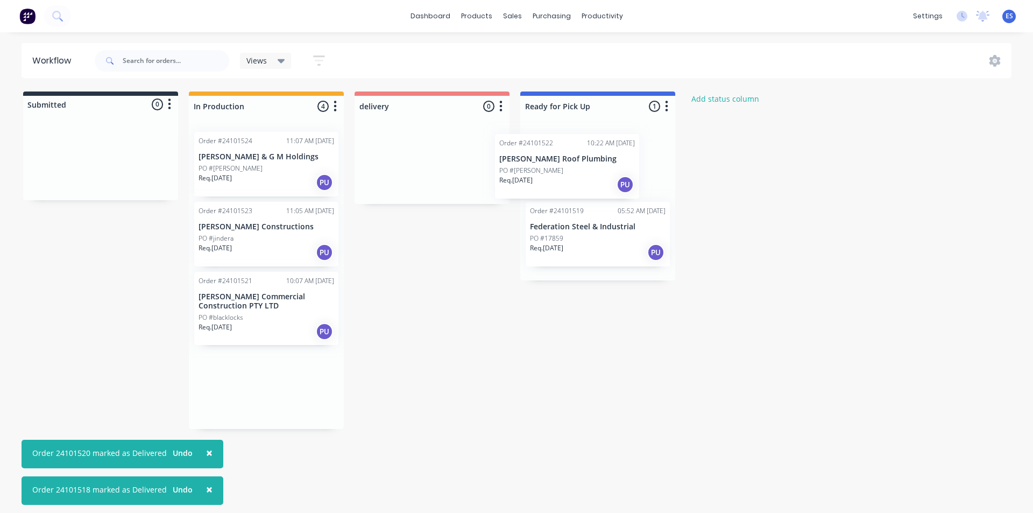
drag, startPoint x: 235, startPoint y: 320, endPoint x: 539, endPoint y: 182, distance: 333.3
click at [539, 182] on div "Submitted 0 Status colour #273444 hex #273444 Save Cancel Summaries Total order…" at bounding box center [499, 259] width 1014 height 337
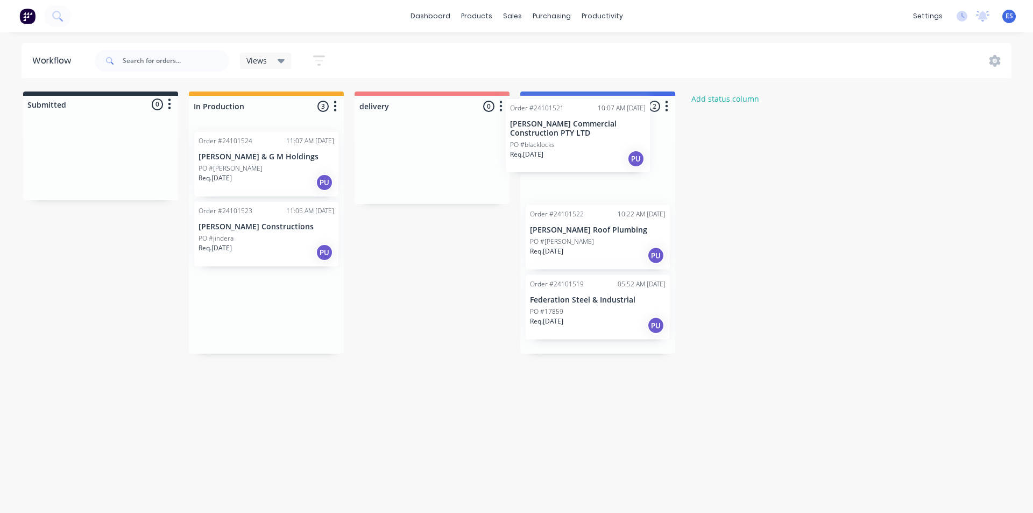
drag, startPoint x: 234, startPoint y: 333, endPoint x: 548, endPoint y: 160, distance: 359.0
click at [548, 160] on div "Submitted 0 Status colour #273444 hex #273444 Save Cancel Summaries Total order…" at bounding box center [499, 222] width 1014 height 262
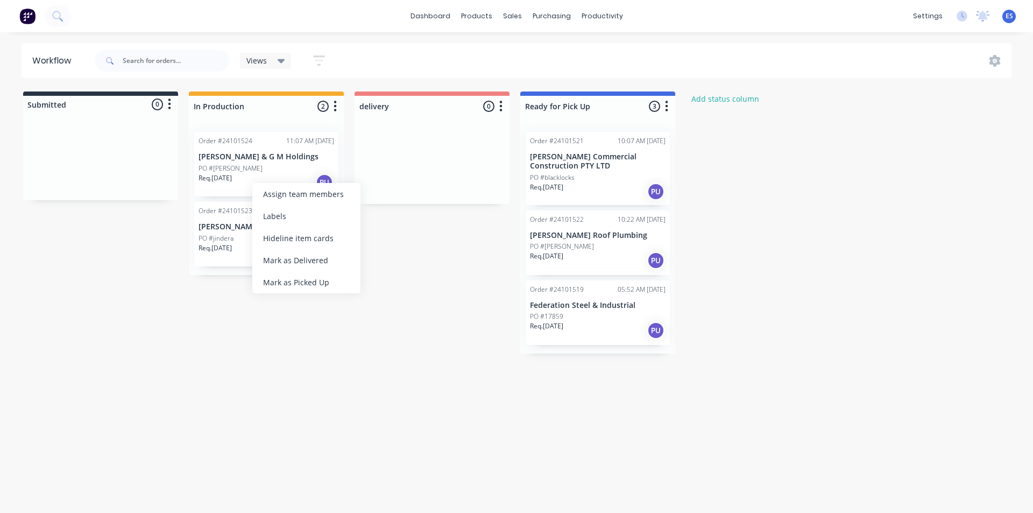
click at [307, 282] on div "Mark as Picked Up" at bounding box center [306, 282] width 108 height 22
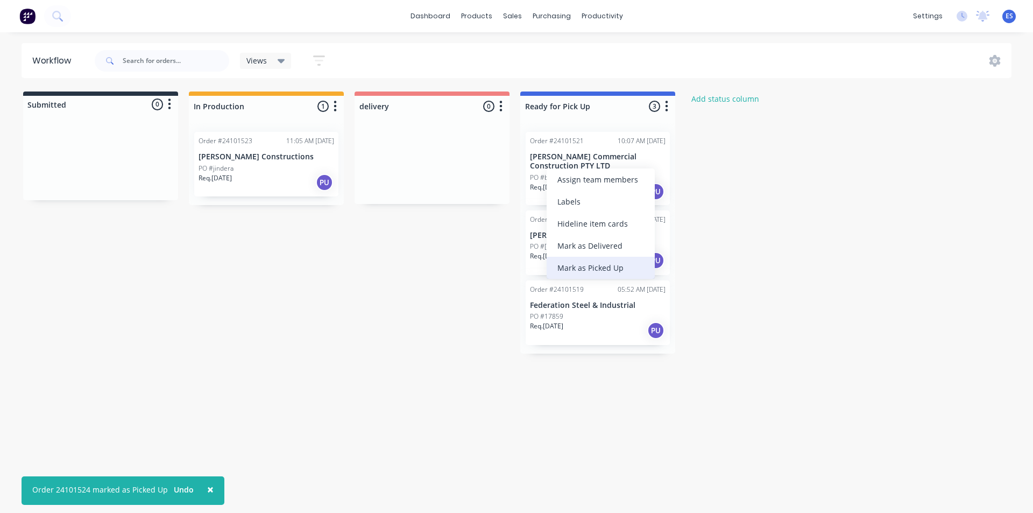
click at [592, 272] on div "Mark as Picked Up" at bounding box center [601, 268] width 108 height 22
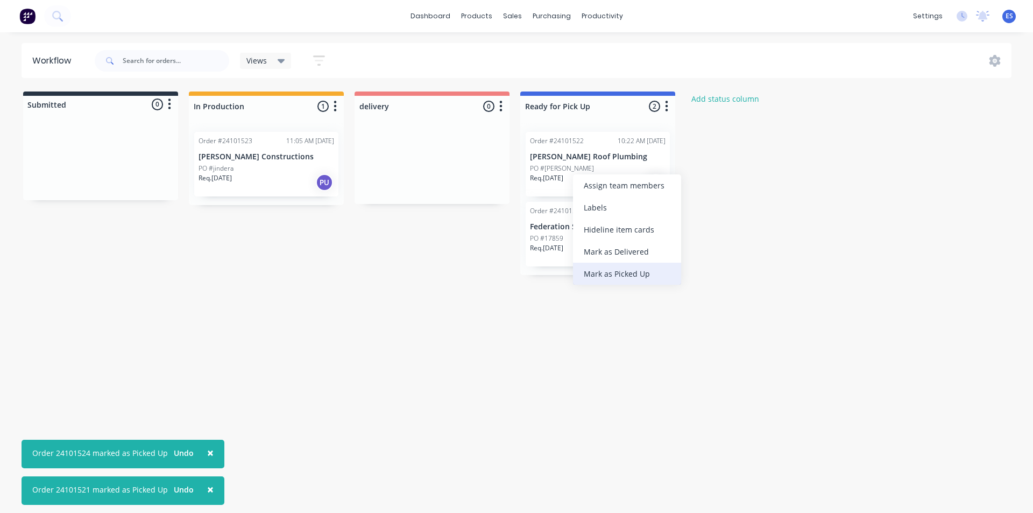
click at [598, 272] on div "Mark as Picked Up" at bounding box center [627, 274] width 108 height 22
click at [603, 277] on div "Mark as Picked Up" at bounding box center [633, 272] width 108 height 22
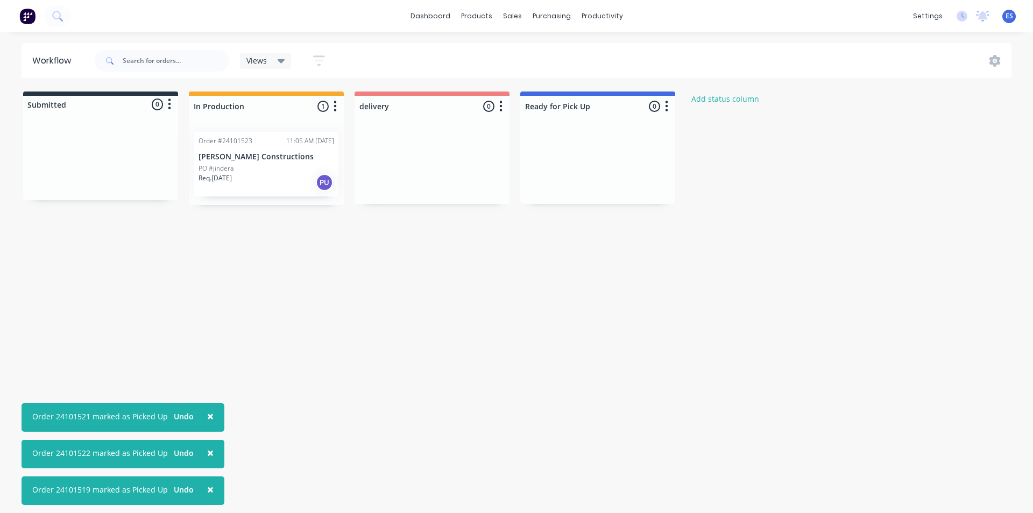
click at [24, 19] on img at bounding box center [27, 16] width 16 height 16
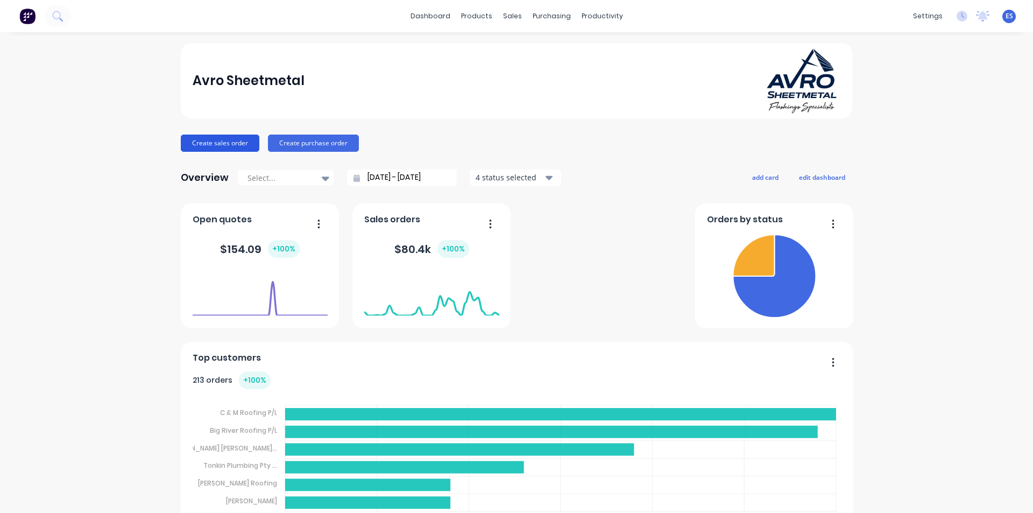
click at [227, 145] on button "Create sales order" at bounding box center [220, 143] width 79 height 17
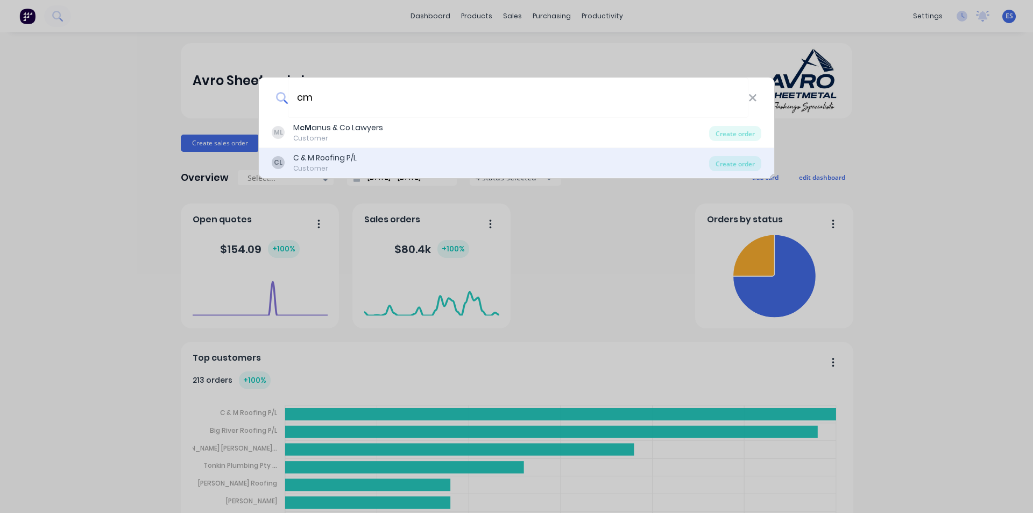
type input "cm"
click at [369, 162] on div "CL C & M Roofing P/L Customer" at bounding box center [490, 162] width 437 height 21
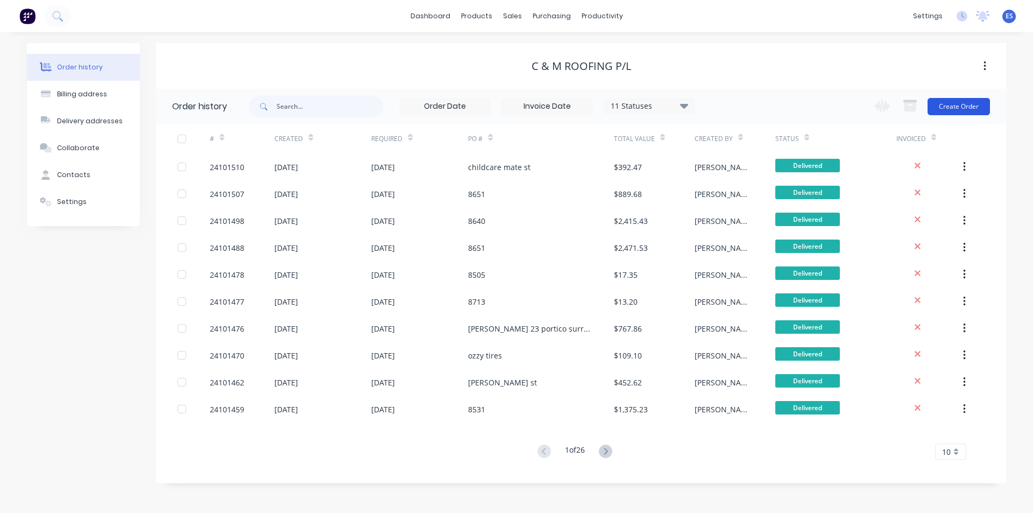
click at [966, 106] on button "Create Order" at bounding box center [959, 106] width 62 height 17
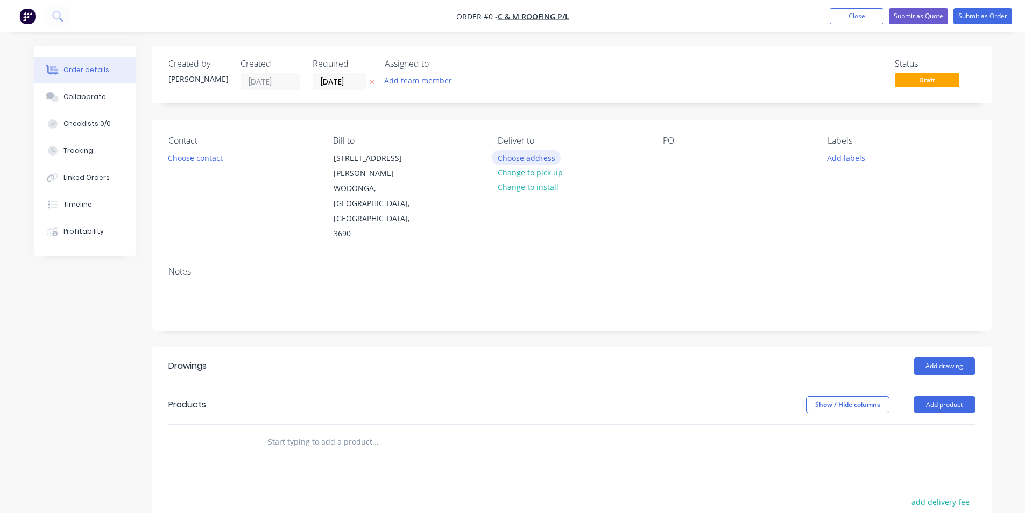
click at [524, 157] on button "Choose address" at bounding box center [526, 157] width 69 height 15
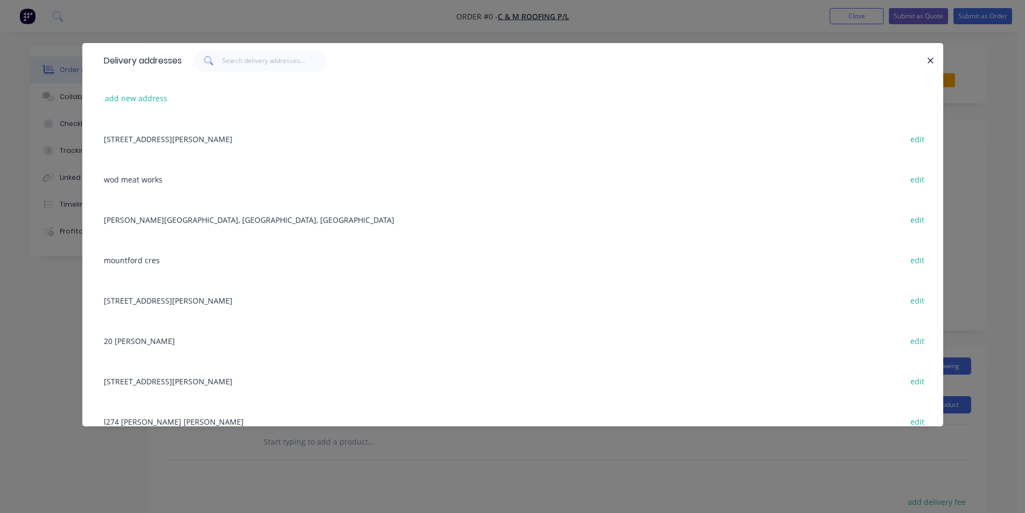
click at [175, 140] on div "[STREET_ADDRESS][PERSON_NAME] edit" at bounding box center [512, 138] width 829 height 40
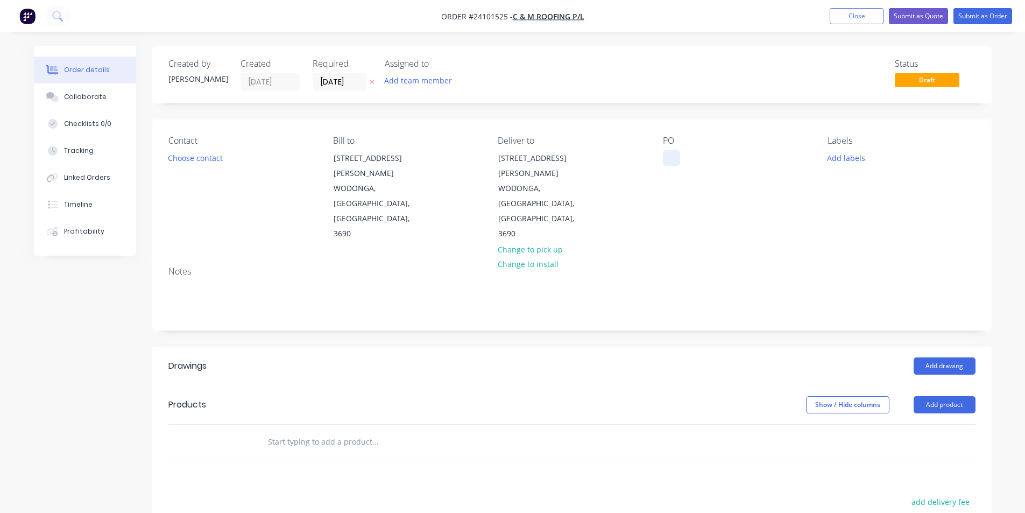
click at [670, 160] on div at bounding box center [671, 158] width 17 height 16
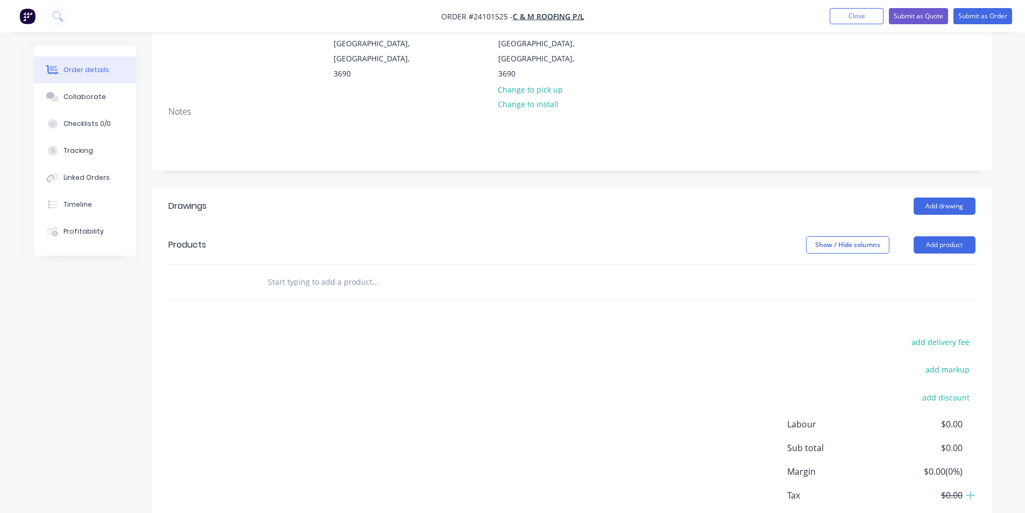
scroll to position [161, 0]
click at [939, 196] on button "Add drawing" at bounding box center [945, 204] width 62 height 17
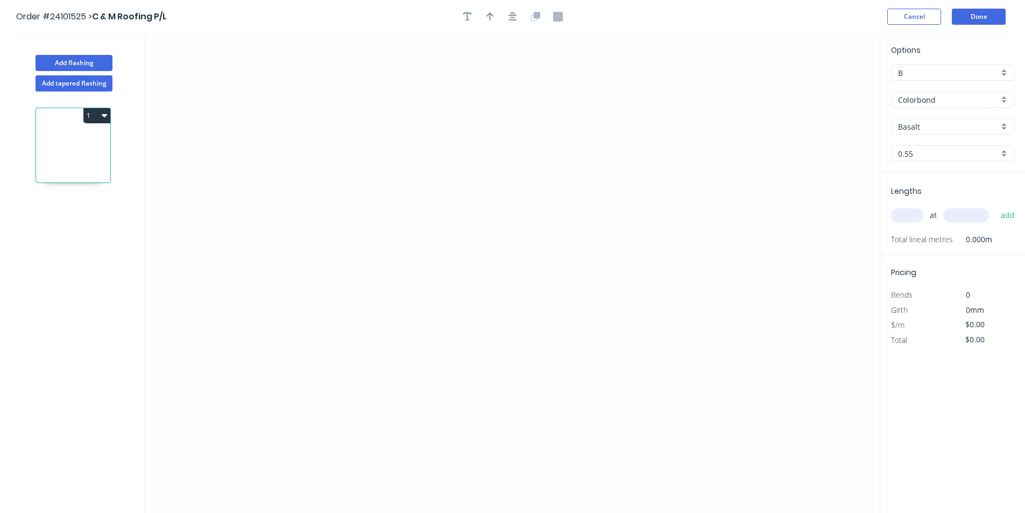
click at [933, 128] on input "Basalt" at bounding box center [948, 126] width 101 height 11
click at [928, 148] on div "Woodland Grey" at bounding box center [953, 147] width 122 height 19
type input "Woodland Grey"
click at [560, 320] on icon "0" at bounding box center [512, 272] width 734 height 479
click at [582, 335] on icon "0" at bounding box center [512, 272] width 734 height 479
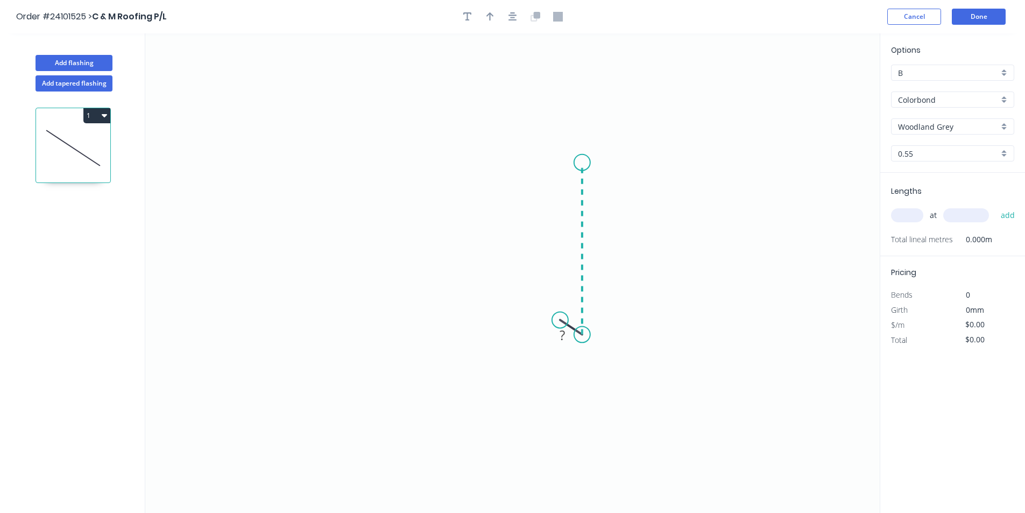
click at [585, 162] on icon "0 ?" at bounding box center [512, 272] width 734 height 479
click at [339, 166] on icon "0 ? ? ? º" at bounding box center [512, 272] width 734 height 479
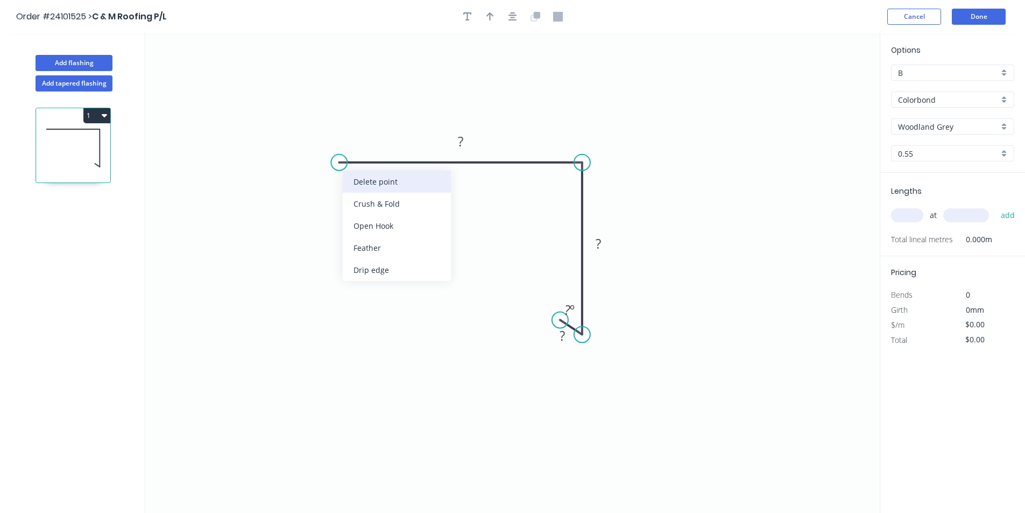
click at [359, 184] on div "Delete point" at bounding box center [397, 182] width 108 height 22
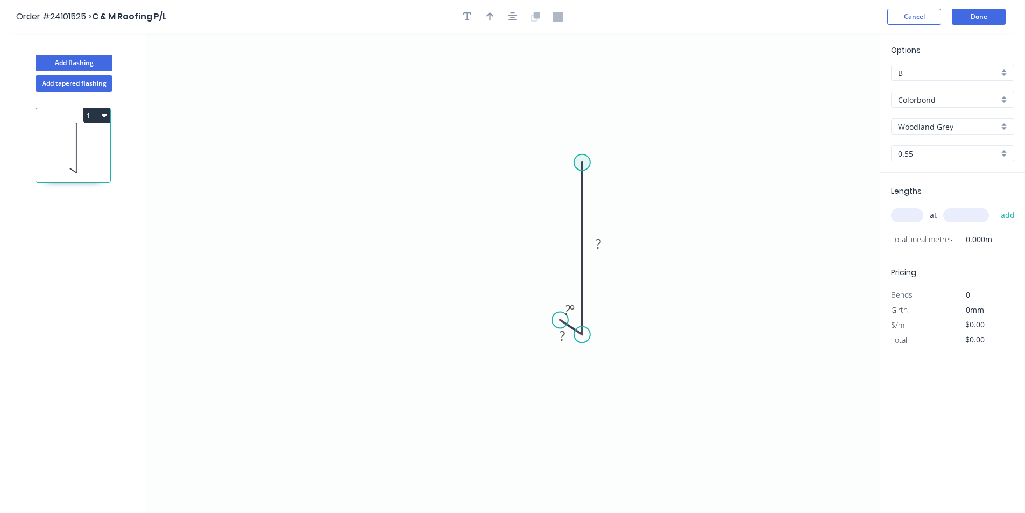
click at [581, 161] on circle at bounding box center [582, 162] width 16 height 16
click at [585, 165] on circle at bounding box center [582, 161] width 16 height 16
click at [610, 175] on div "Delete point" at bounding box center [640, 179] width 108 height 22
click at [583, 333] on circle at bounding box center [582, 334] width 16 height 16
click at [583, 154] on icon "0 ?" at bounding box center [512, 272] width 734 height 479
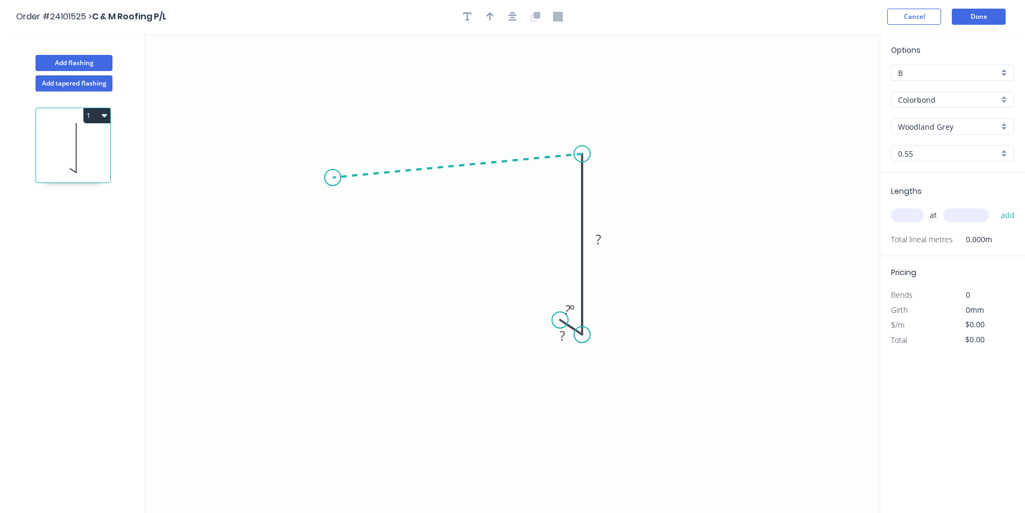
click at [333, 178] on icon "0 ? ? ? º" at bounding box center [512, 272] width 734 height 479
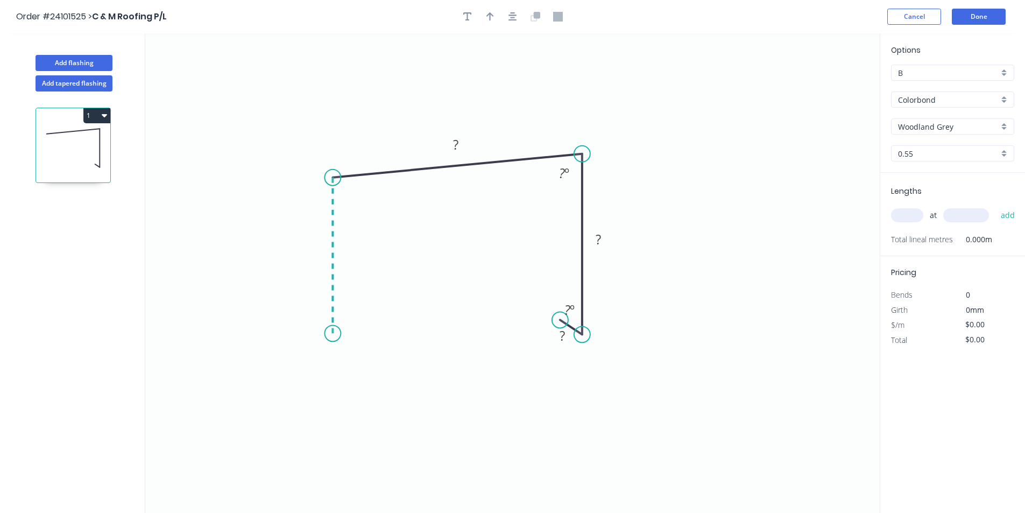
click at [334, 334] on icon "0 ? ? ? ? º ? º" at bounding box center [512, 272] width 734 height 479
click at [349, 351] on icon "0 ? ? ? ? ? º ? º ? º" at bounding box center [512, 272] width 734 height 479
click at [349, 351] on circle at bounding box center [349, 350] width 16 height 16
click at [334, 350] on rect at bounding box center [330, 348] width 22 height 15
click at [567, 338] on rect at bounding box center [563, 336] width 22 height 15
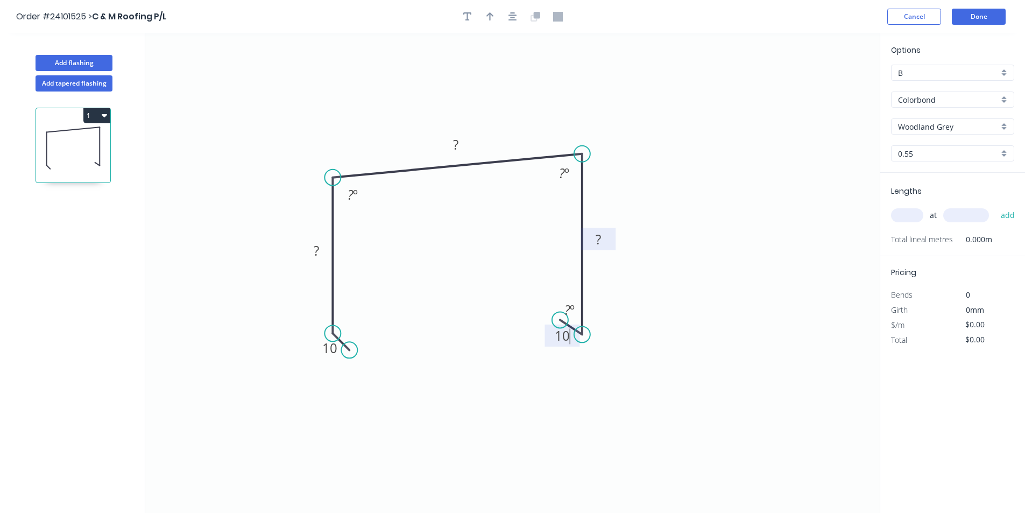
click at [600, 237] on tspan "?" at bounding box center [598, 239] width 5 height 18
click at [462, 145] on rect at bounding box center [456, 145] width 22 height 15
click at [317, 257] on tspan "?" at bounding box center [316, 251] width 5 height 18
type input "$21.66"
click at [350, 200] on tspan "?" at bounding box center [351, 195] width 6 height 18
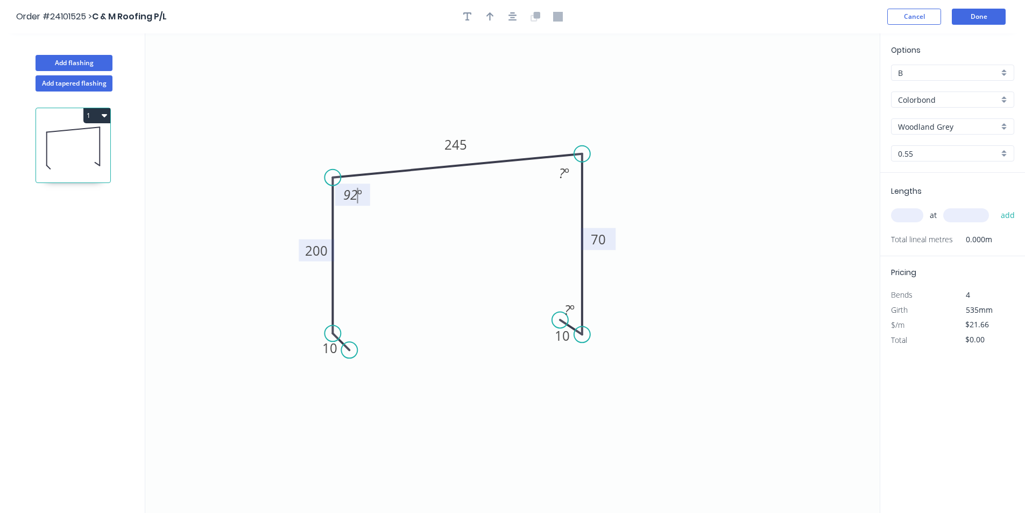
click at [910, 215] on input "text" at bounding box center [907, 215] width 32 height 14
type input "1"
click at [980, 218] on input "text" at bounding box center [966, 215] width 46 height 14
type input "1600"
click at [995, 206] on button "add" at bounding box center [1007, 215] width 25 height 18
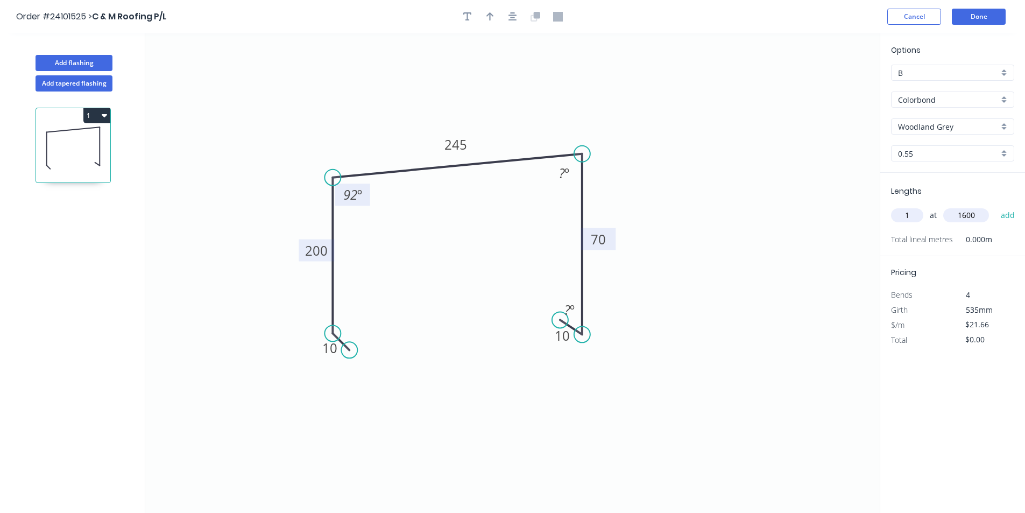
type input "$34.66"
click at [967, 22] on button "Done" at bounding box center [979, 17] width 54 height 16
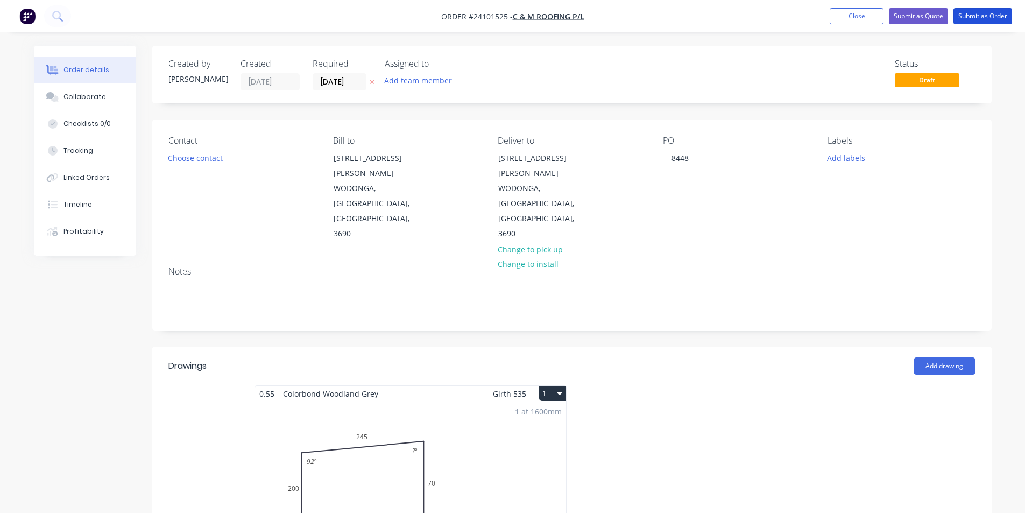
click at [967, 22] on button "Submit as Order" at bounding box center [982, 16] width 59 height 16
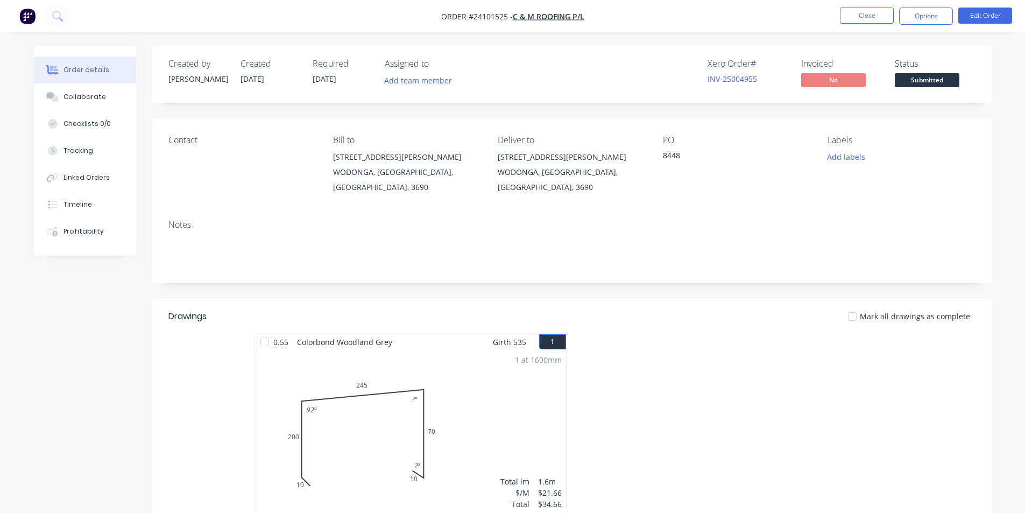
click at [26, 13] on img "button" at bounding box center [27, 16] width 16 height 16
